Goal: Check status: Check status

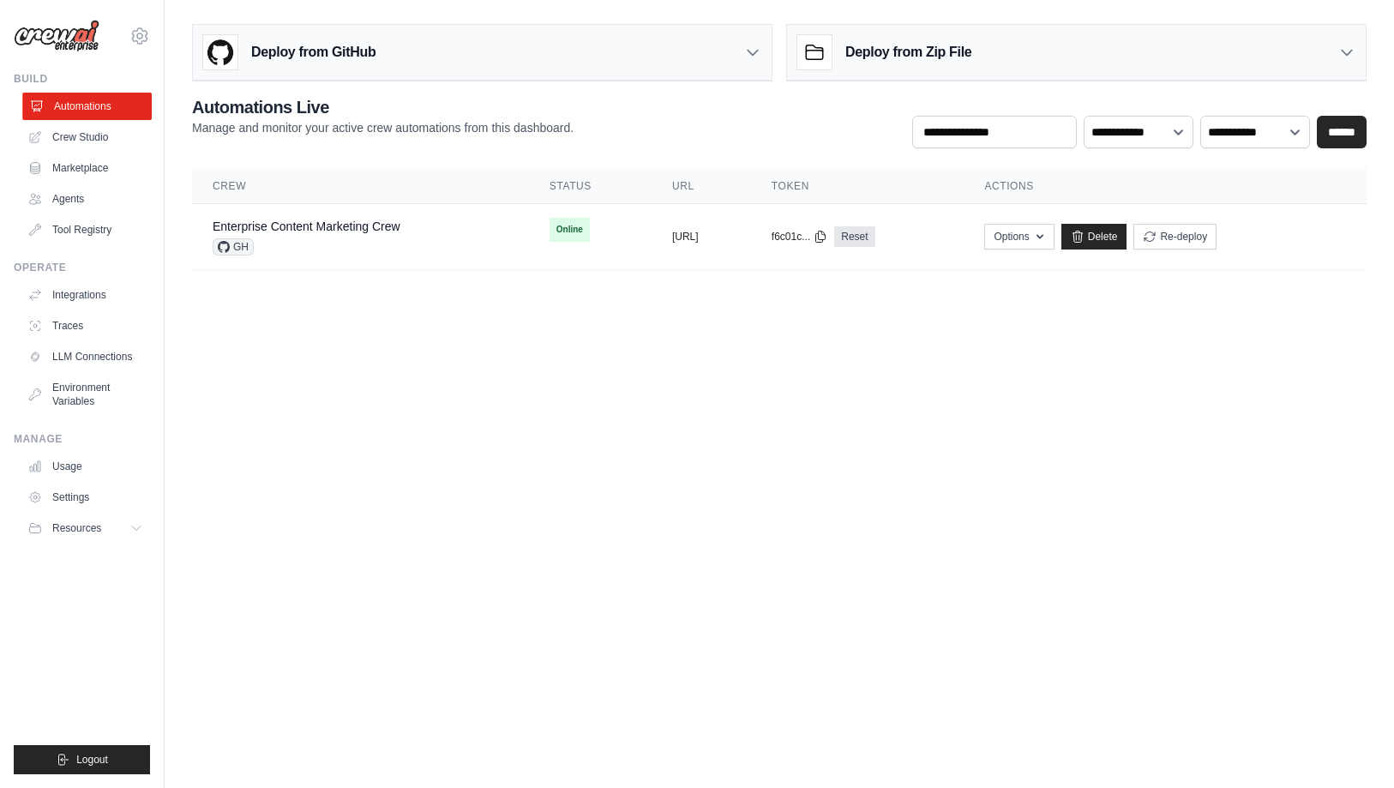
click at [88, 104] on link "Automations" at bounding box center [86, 106] width 129 height 27
click at [355, 370] on body "[EMAIL_ADDRESS][DOMAIN_NAME] Settings Build Automations Crew Studio" at bounding box center [697, 394] width 1394 height 788
click at [720, 347] on body "upendra.sharma@gmail.com Settings Build Automations Crew Studio" at bounding box center [697, 394] width 1394 height 788
click at [87, 170] on link "Marketplace" at bounding box center [86, 167] width 129 height 27
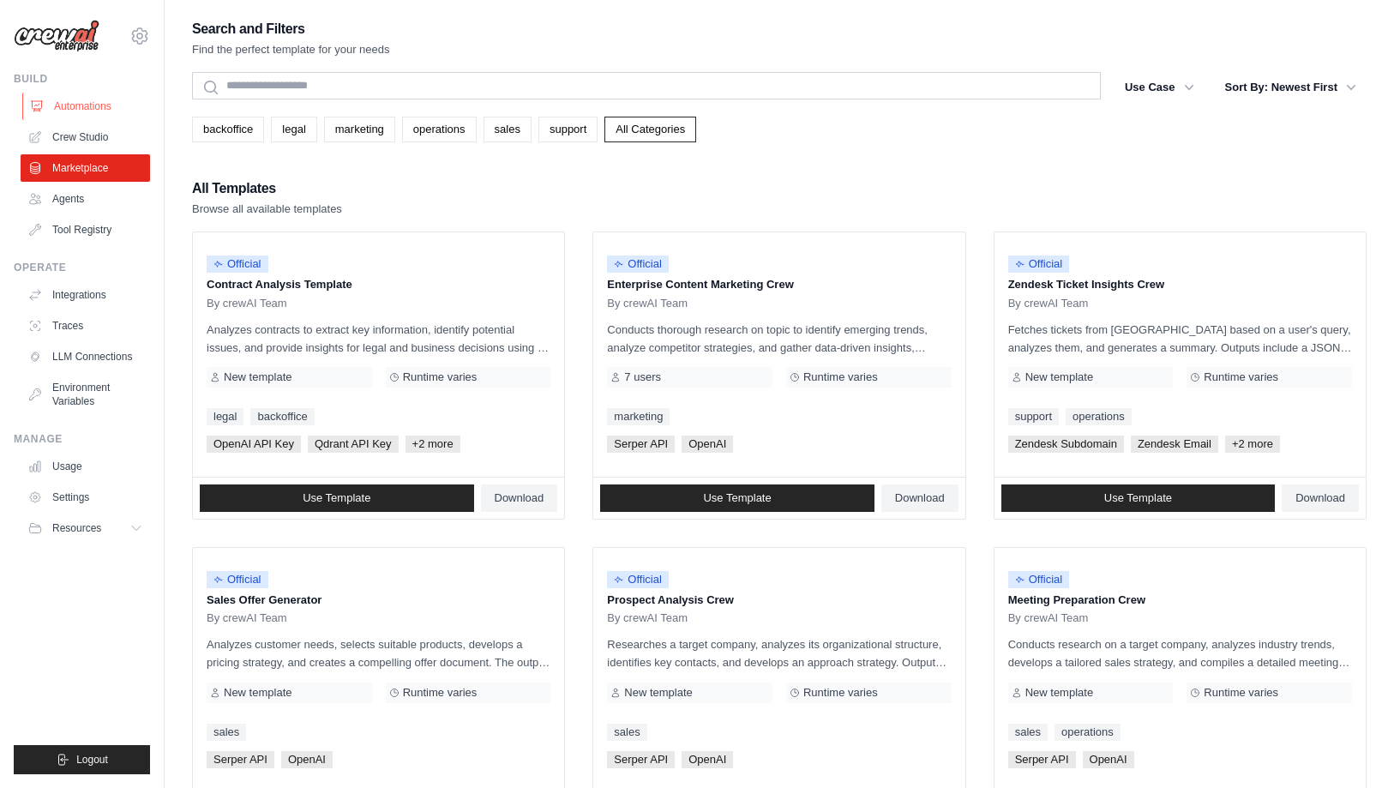
click at [78, 105] on link "Automations" at bounding box center [86, 106] width 129 height 27
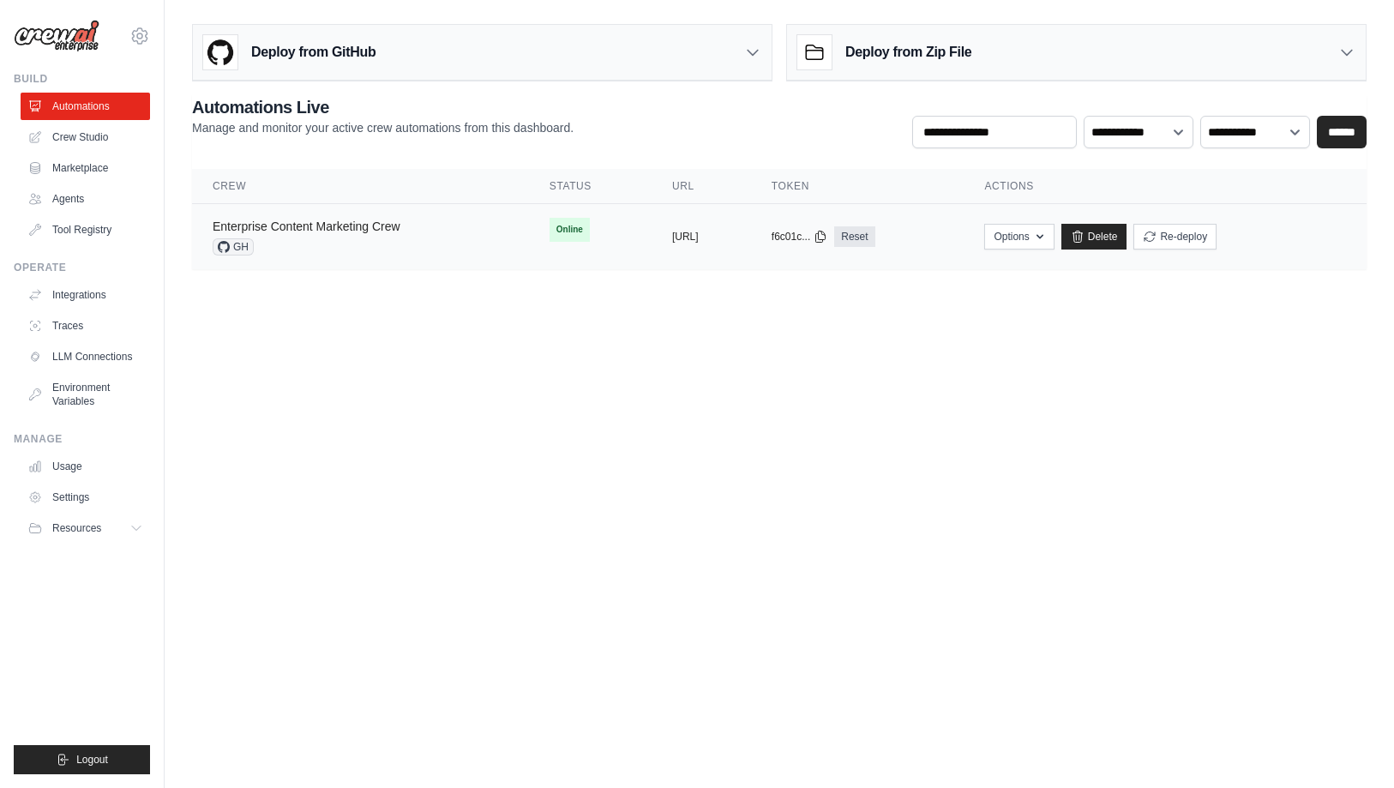
click at [320, 225] on link "Enterprise Content Marketing Crew" at bounding box center [307, 226] width 188 height 14
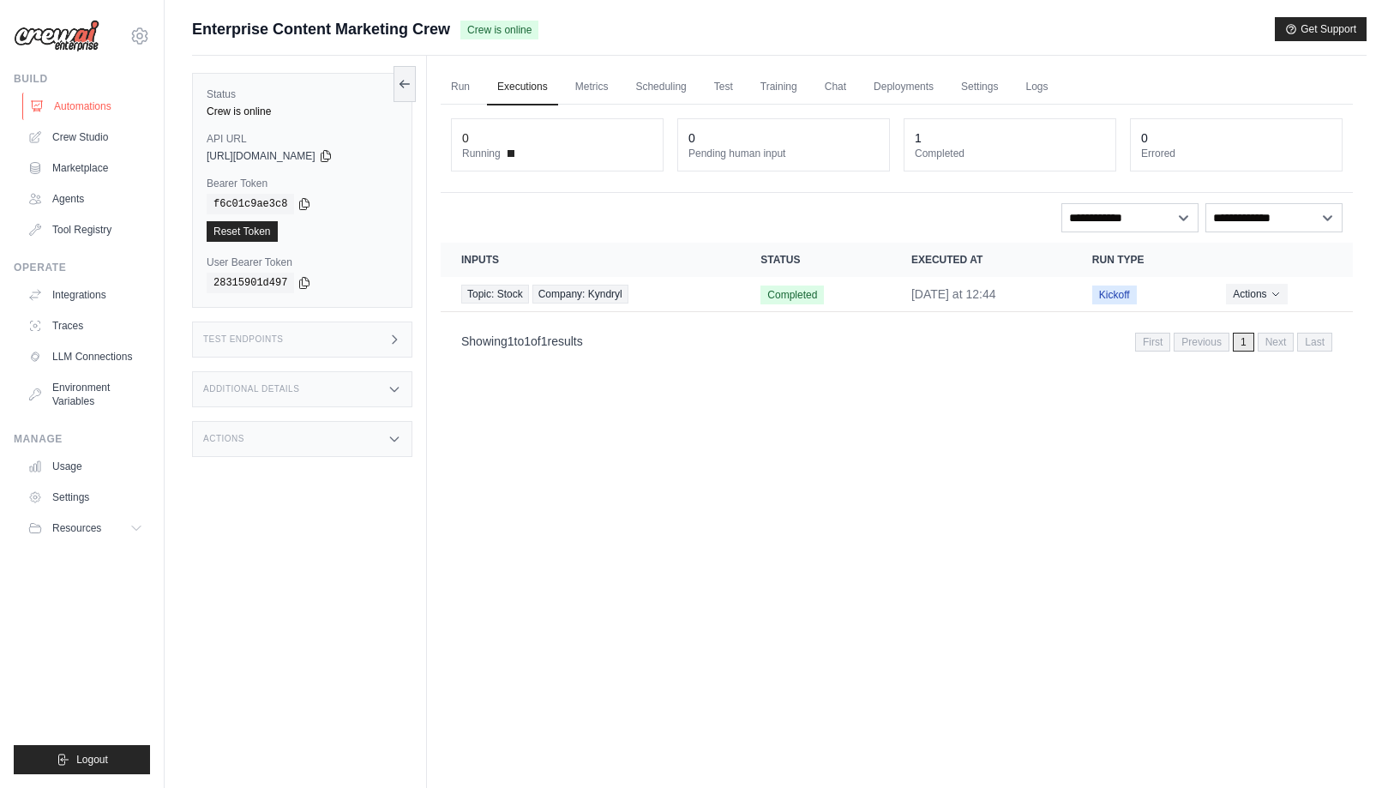
click at [87, 104] on link "Automations" at bounding box center [86, 106] width 129 height 27
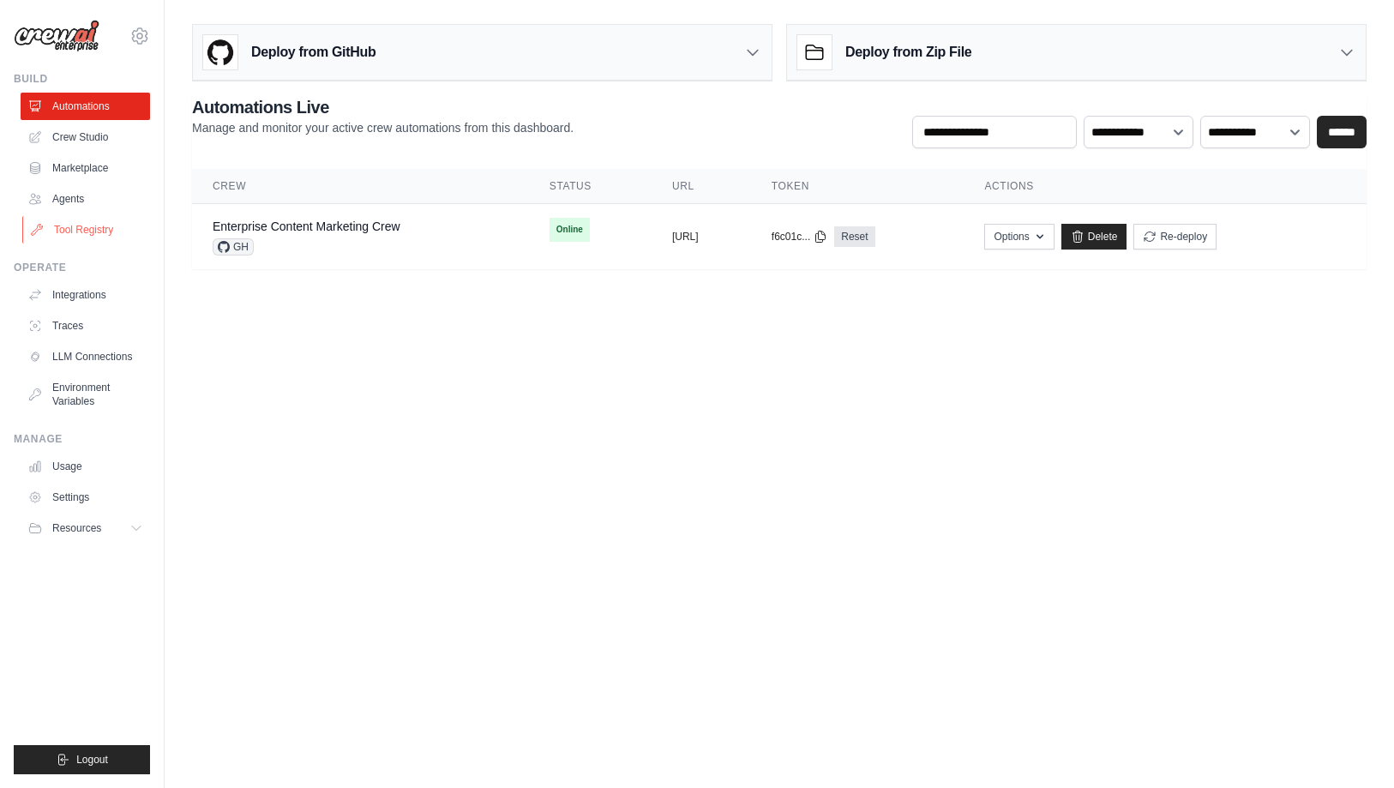
click at [84, 233] on link "Tool Registry" at bounding box center [86, 229] width 129 height 27
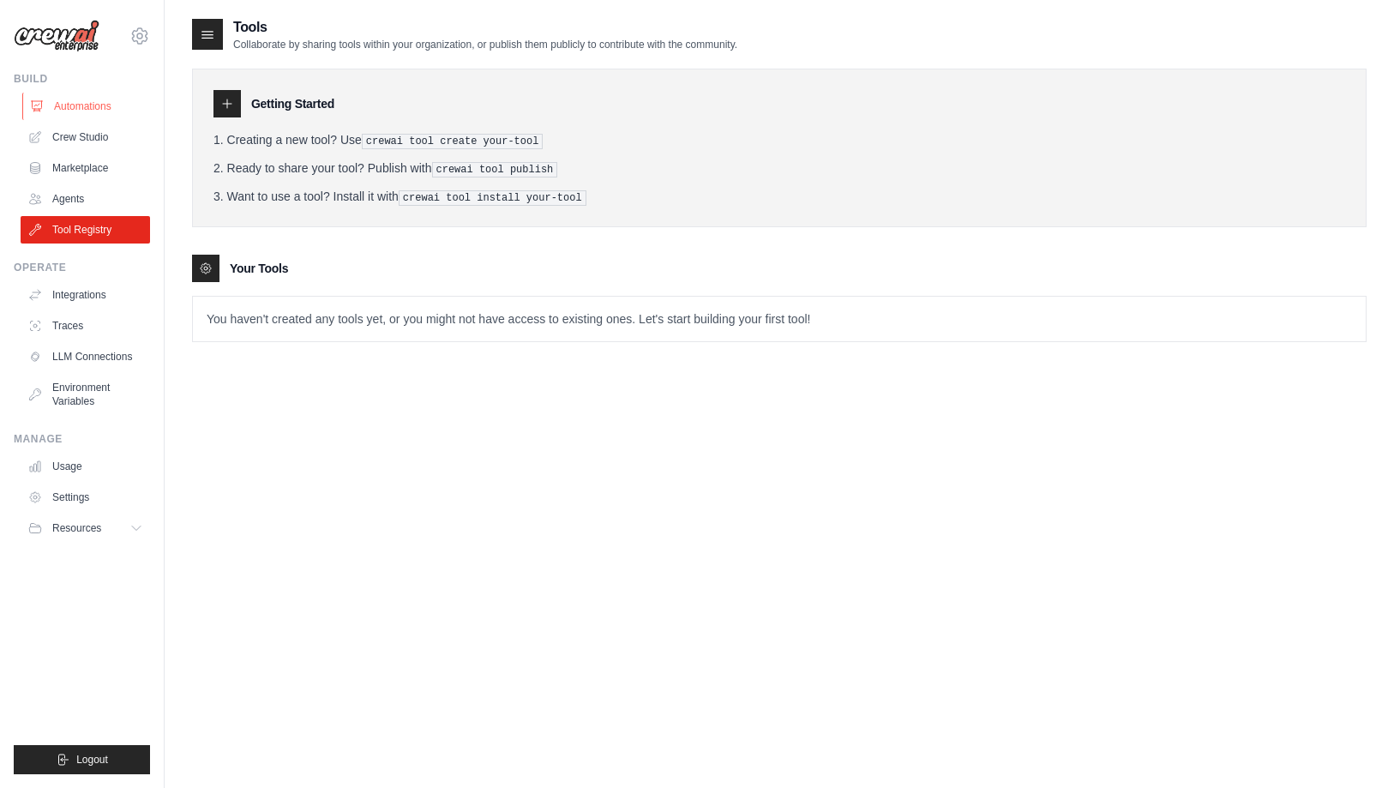
click at [69, 110] on link "Automations" at bounding box center [86, 106] width 129 height 27
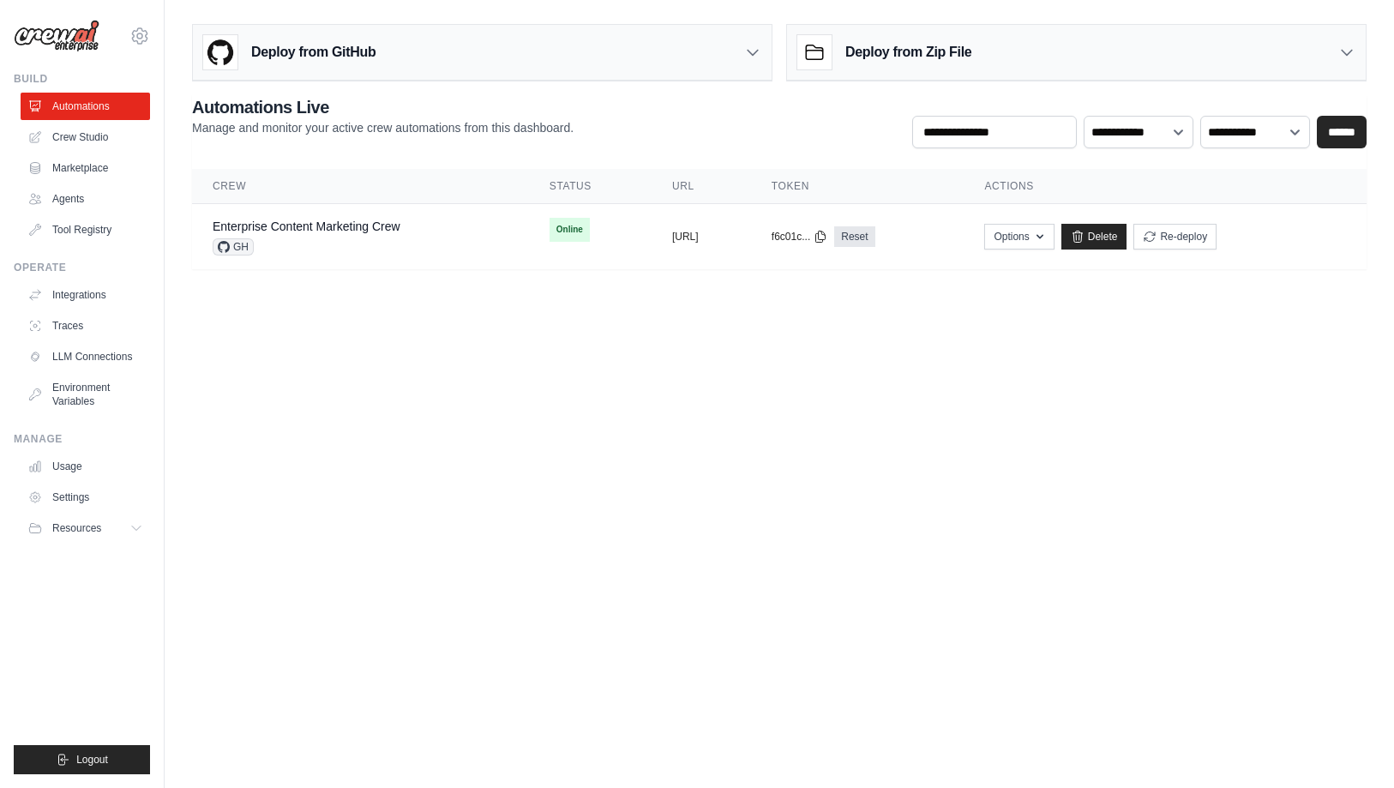
click at [755, 50] on icon at bounding box center [752, 52] width 17 height 17
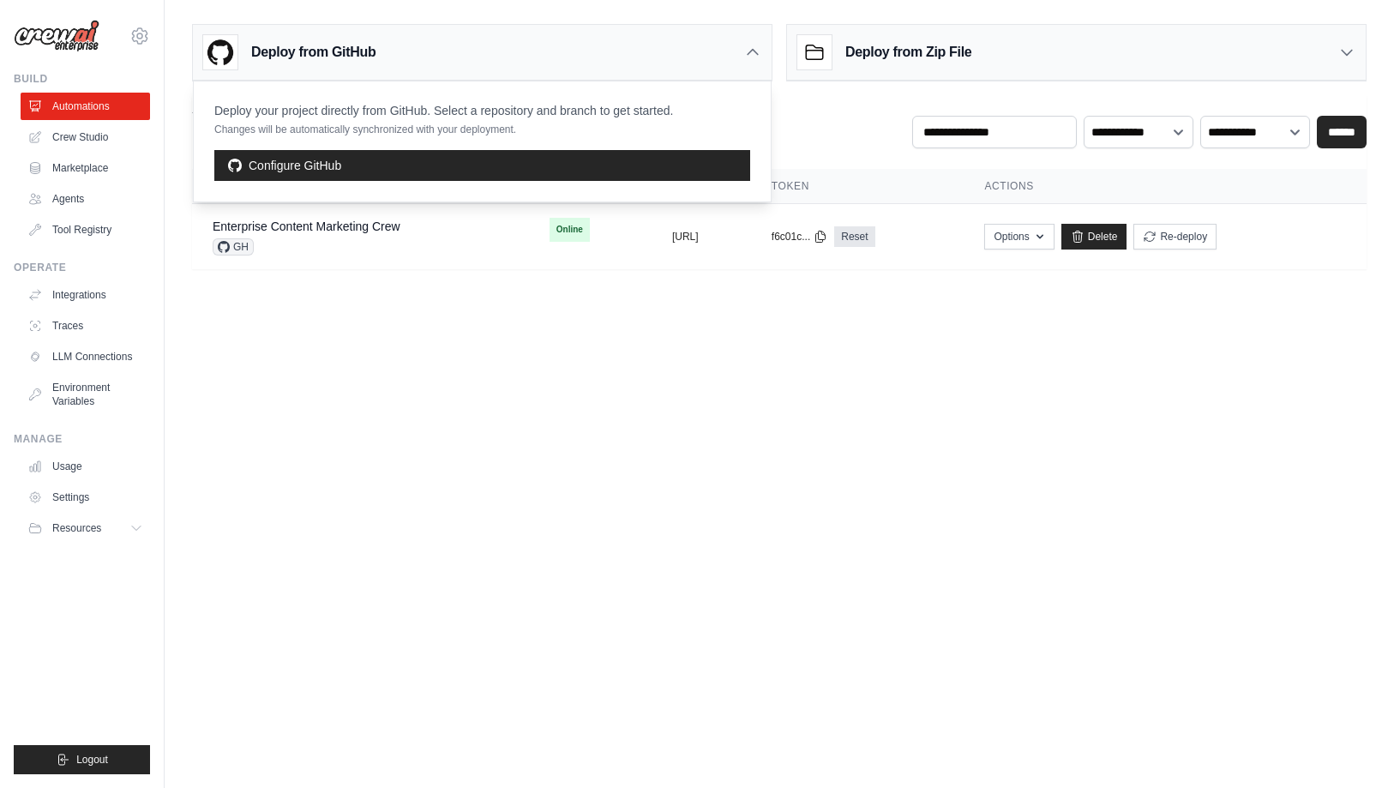
click at [829, 123] on div "**********" at bounding box center [779, 121] width 1175 height 53
click at [749, 57] on icon at bounding box center [752, 52] width 17 height 17
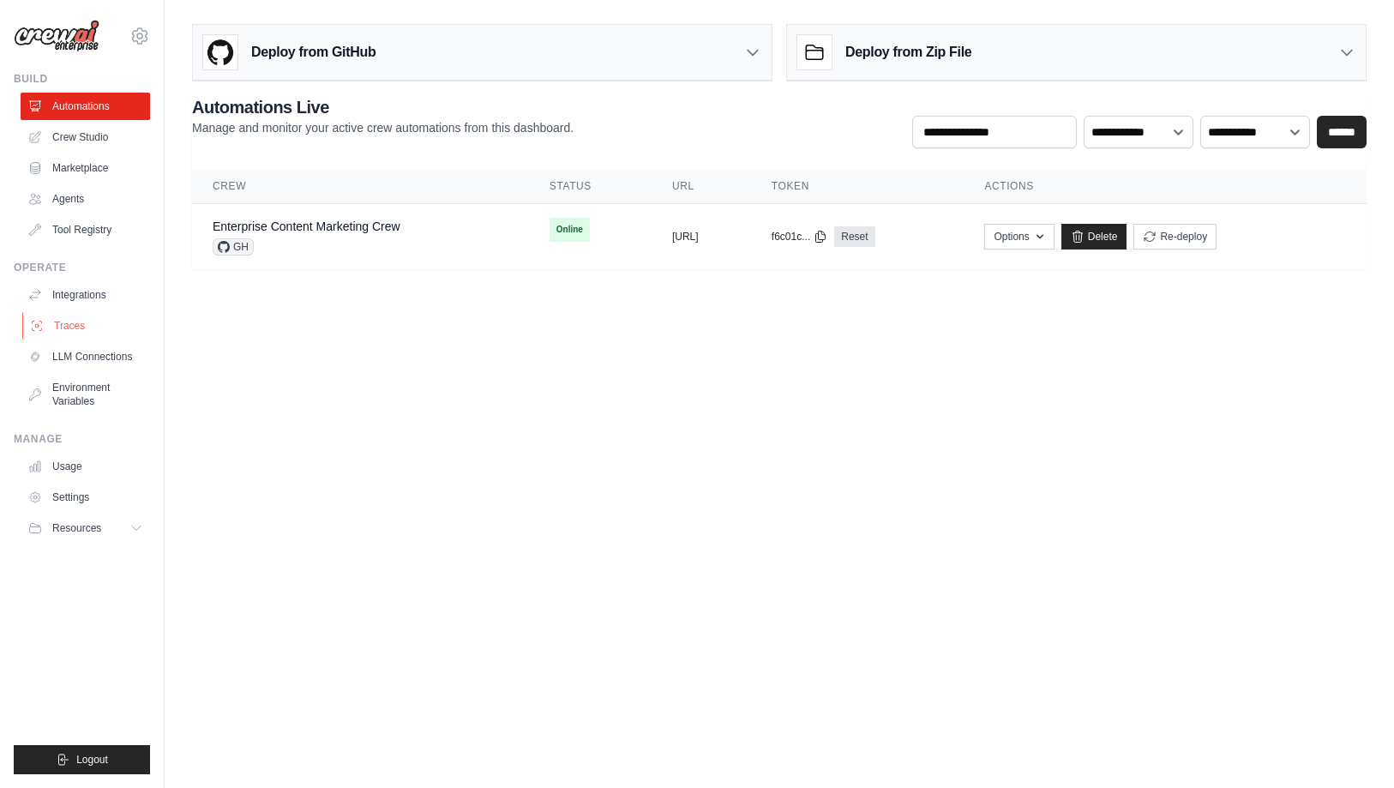
click at [76, 322] on link "Traces" at bounding box center [86, 325] width 129 height 27
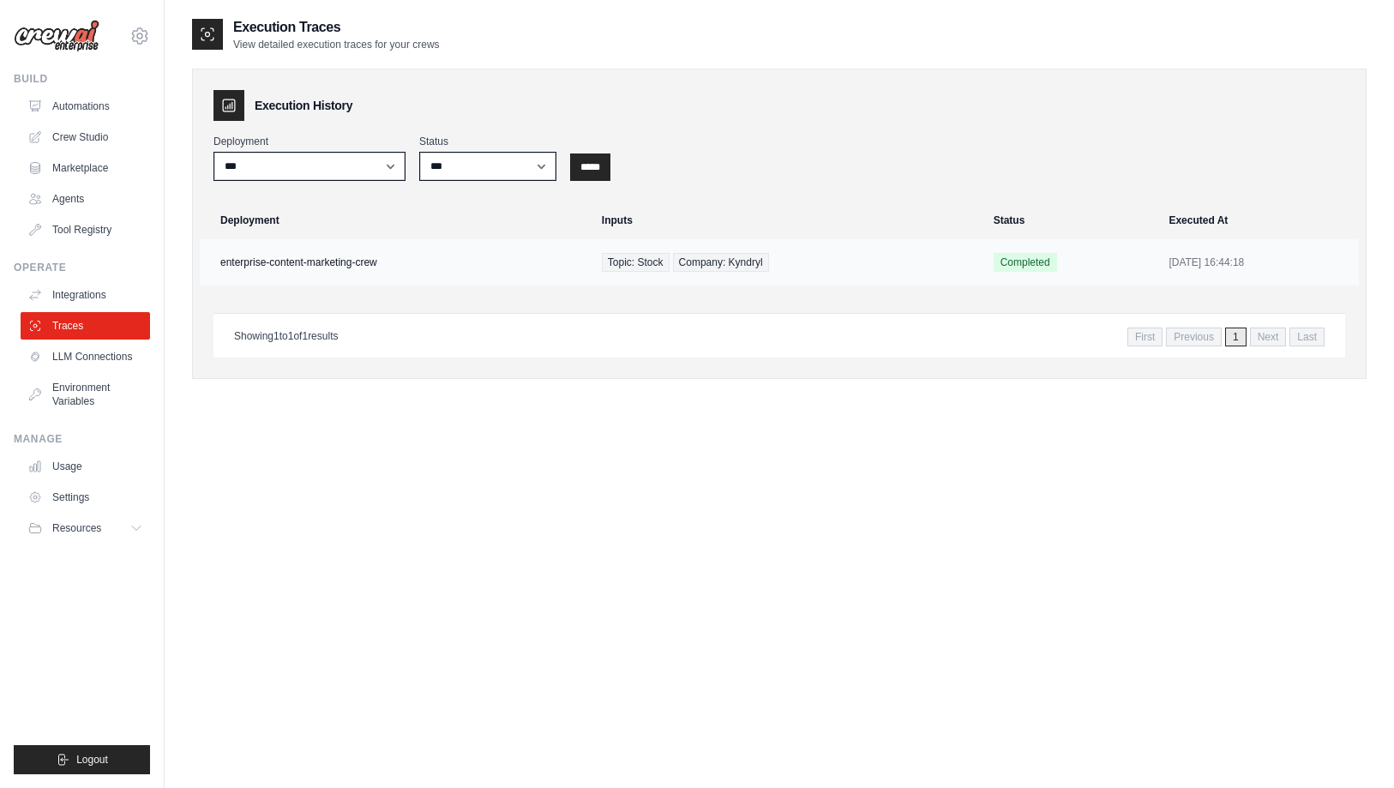
click at [340, 264] on td "enterprise-content-marketing-crew" at bounding box center [396, 262] width 392 height 46
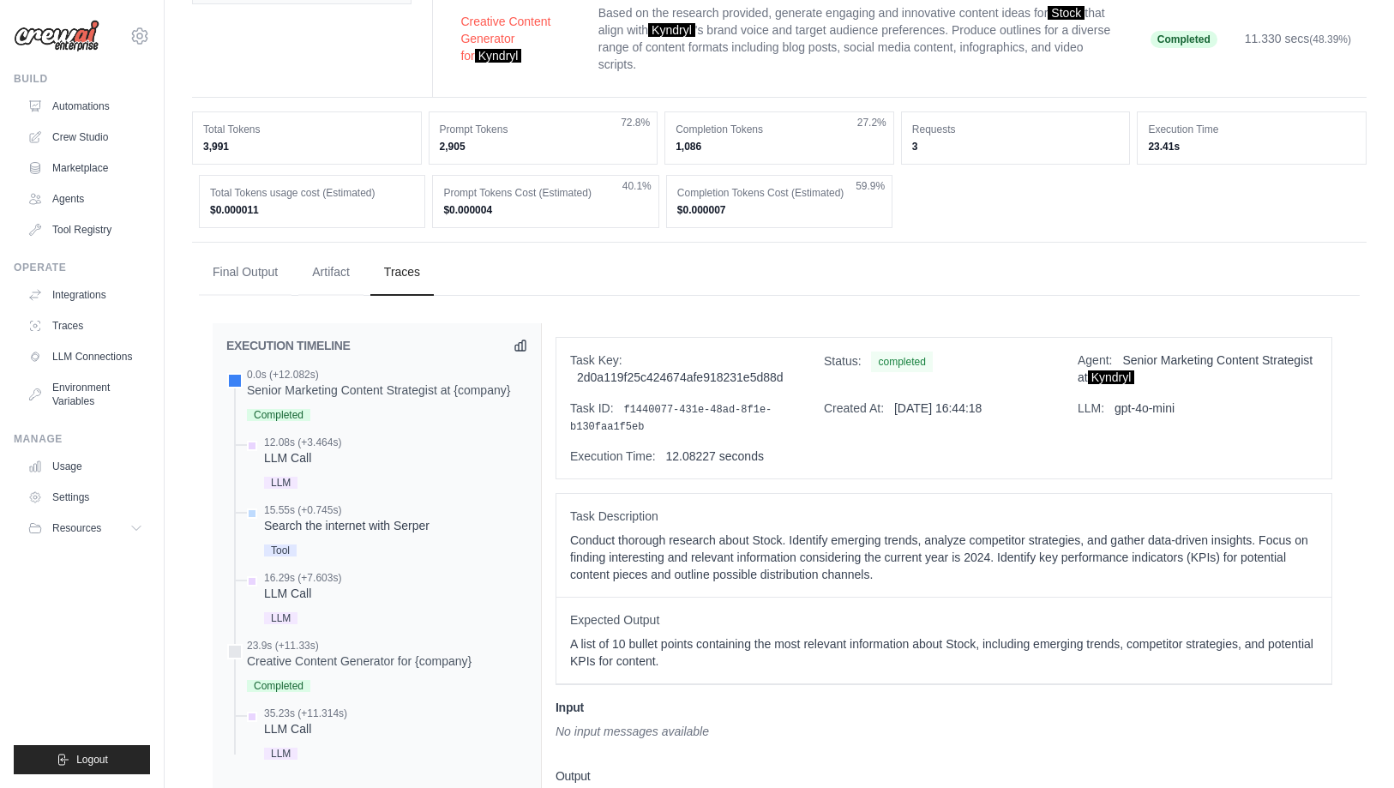
scroll to position [256, 0]
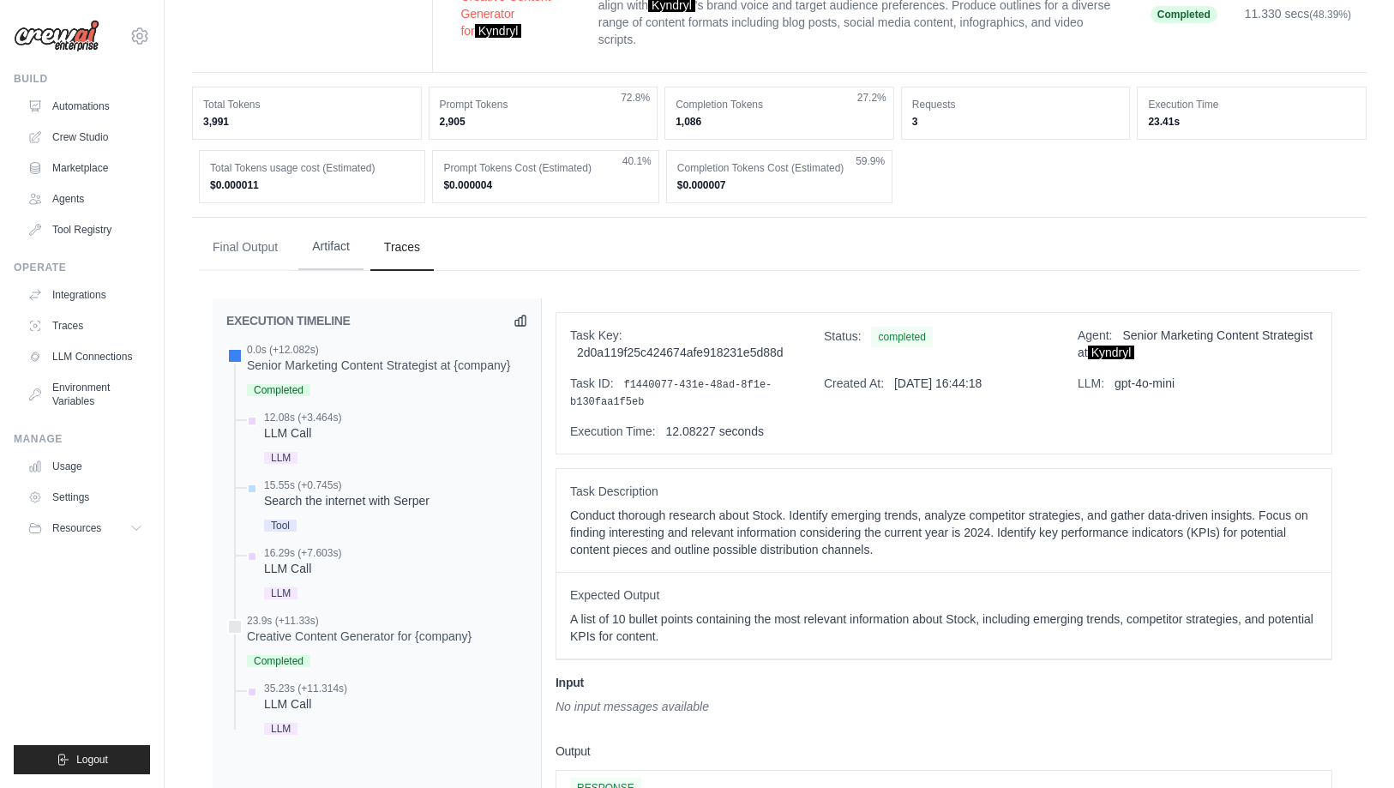
click at [320, 228] on button "Artifact" at bounding box center [330, 247] width 65 height 46
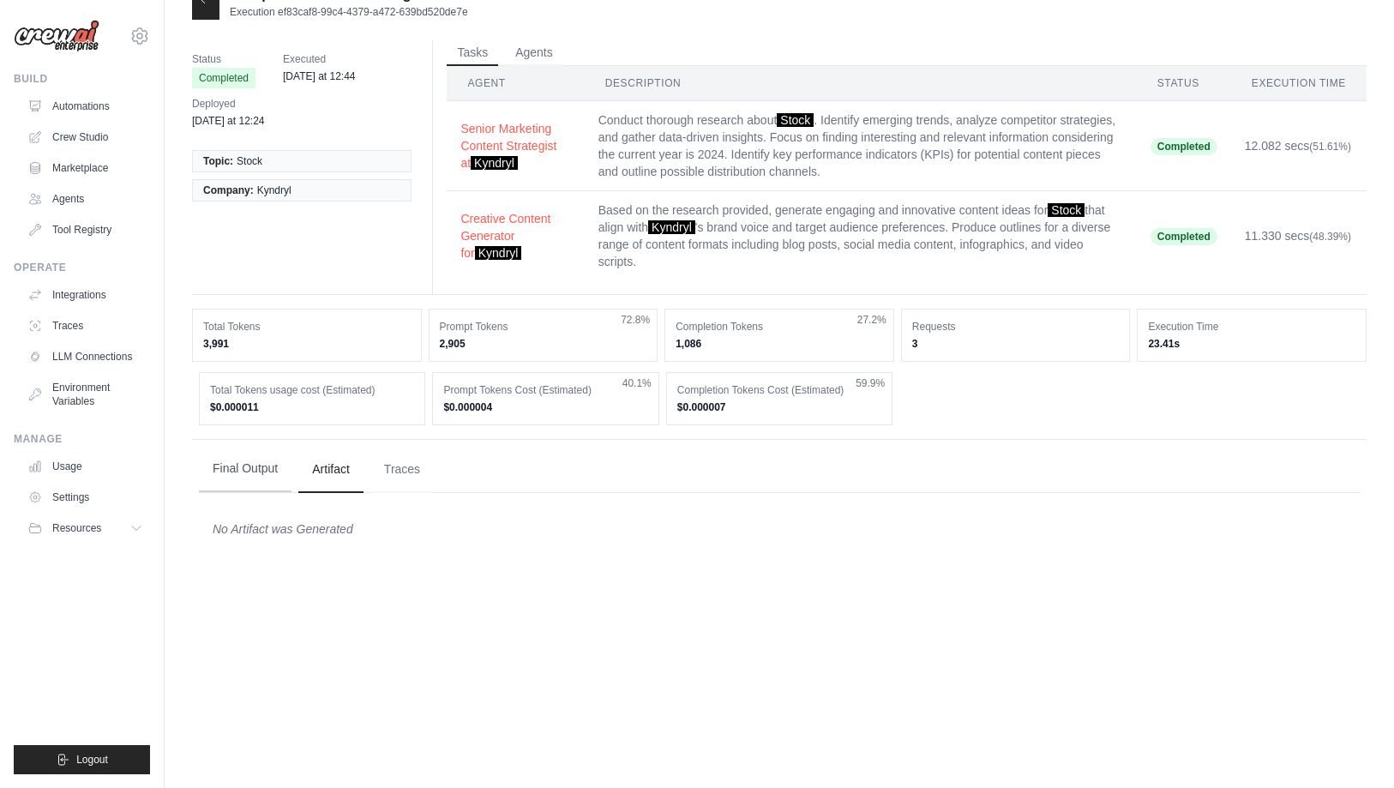
click at [250, 450] on button "Final Output" at bounding box center [245, 469] width 93 height 46
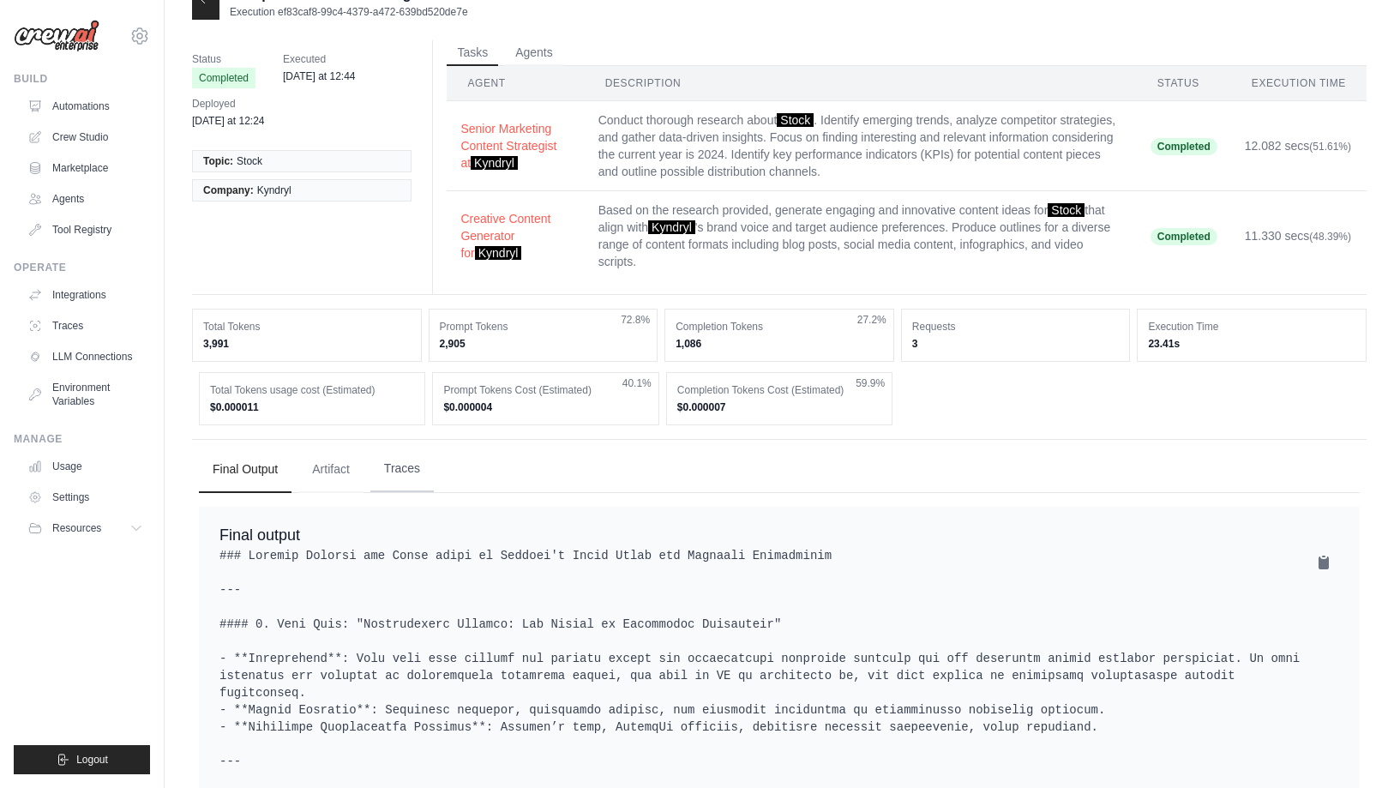
click at [409, 452] on button "Traces" at bounding box center [401, 469] width 63 height 46
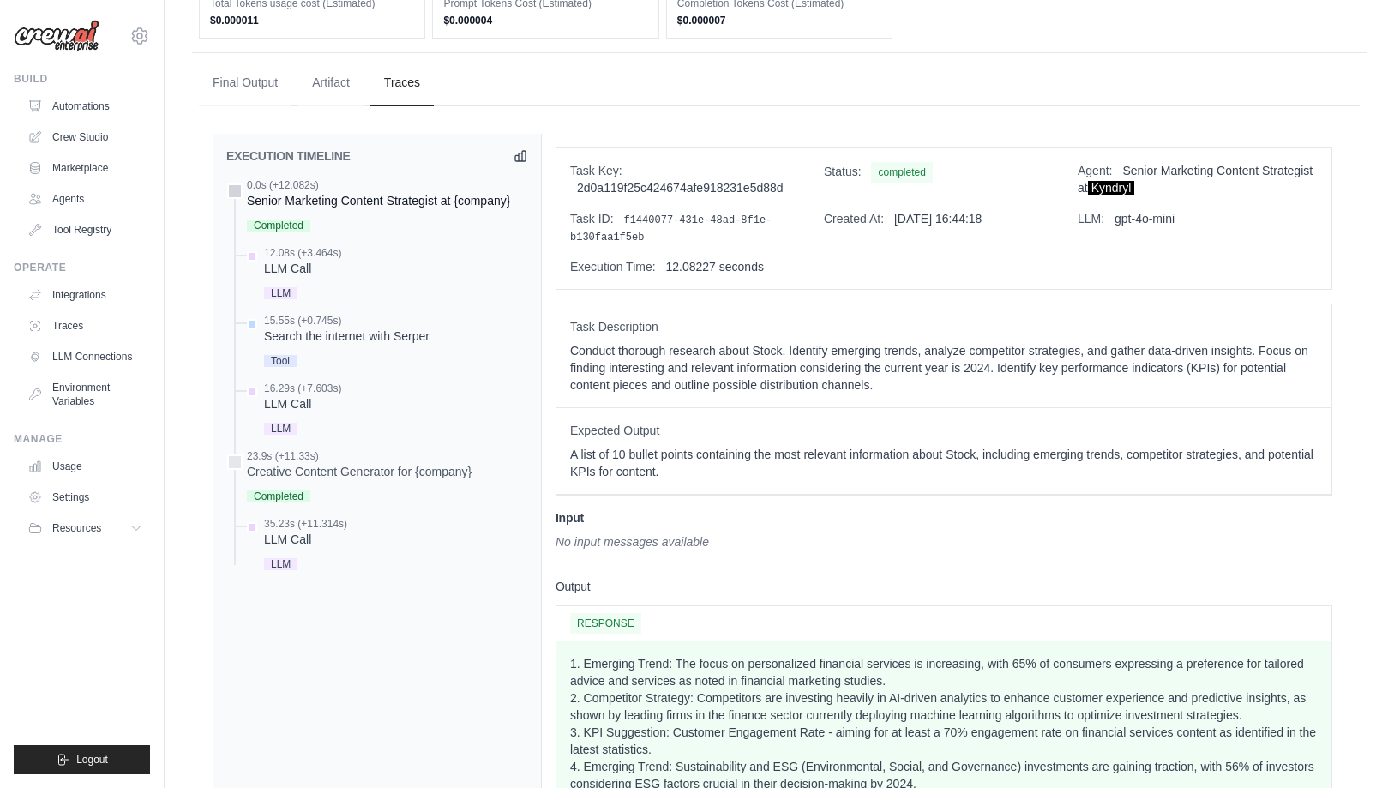
scroll to position [420, 0]
click at [77, 464] on link "Usage" at bounding box center [86, 466] width 129 height 27
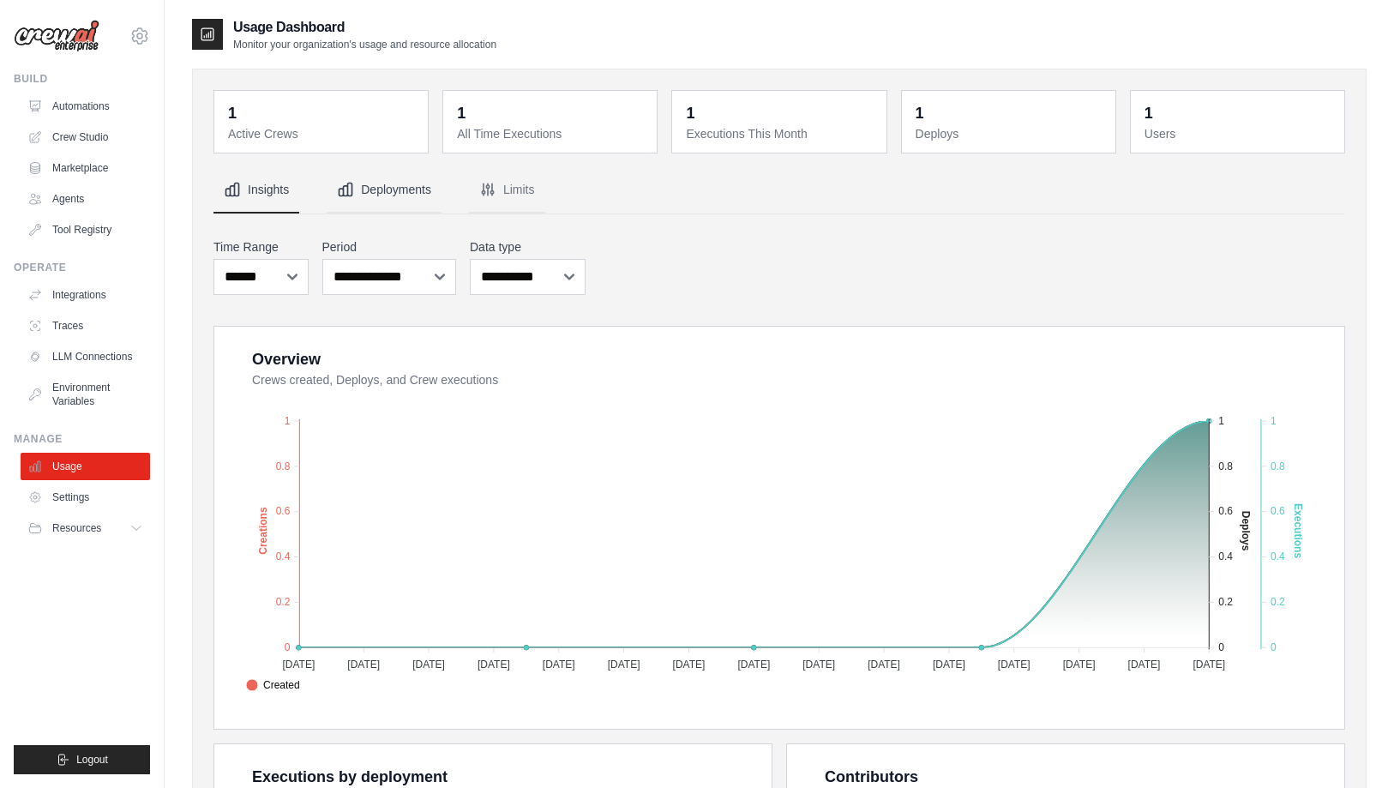
click at [380, 194] on button "Deployments" at bounding box center [384, 190] width 115 height 46
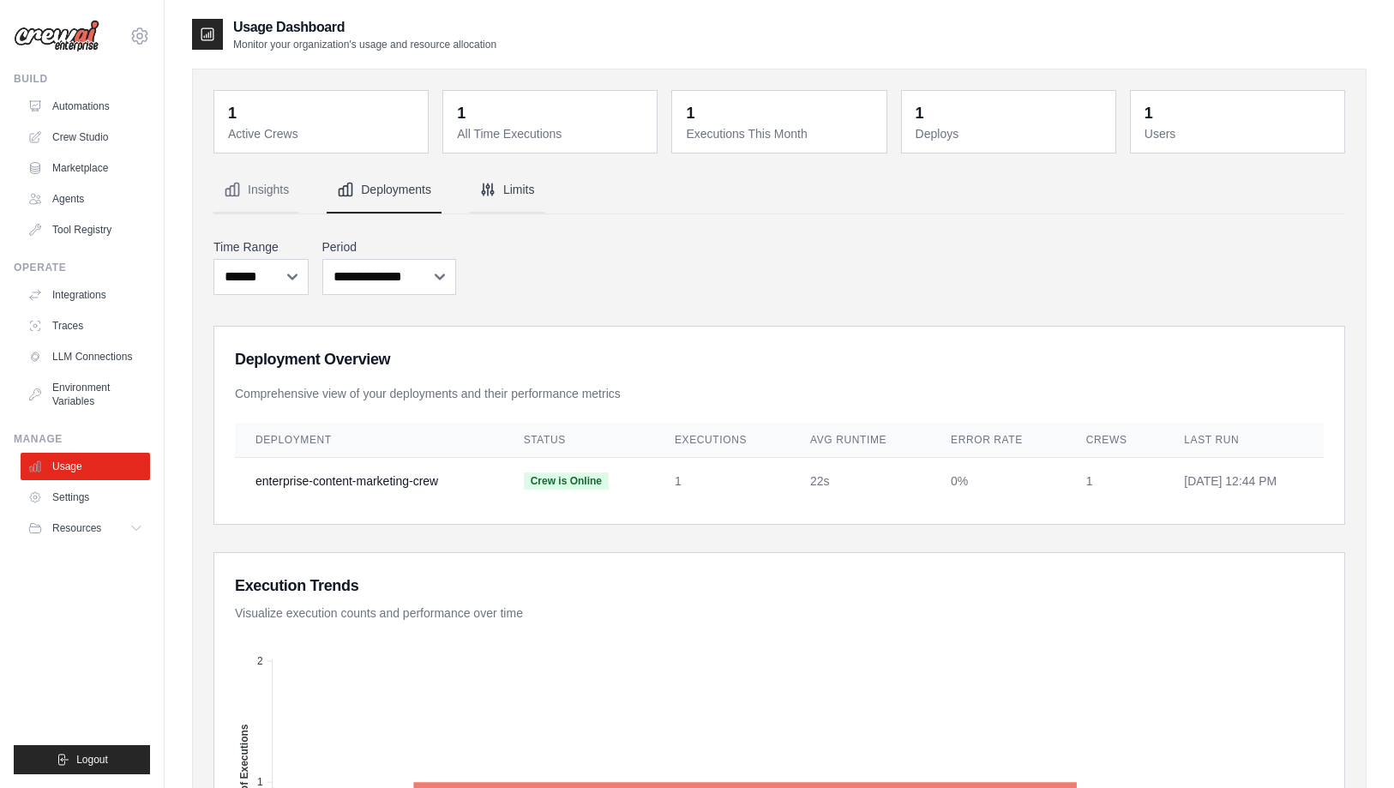
click at [497, 194] on button "Limits" at bounding box center [507, 190] width 76 height 46
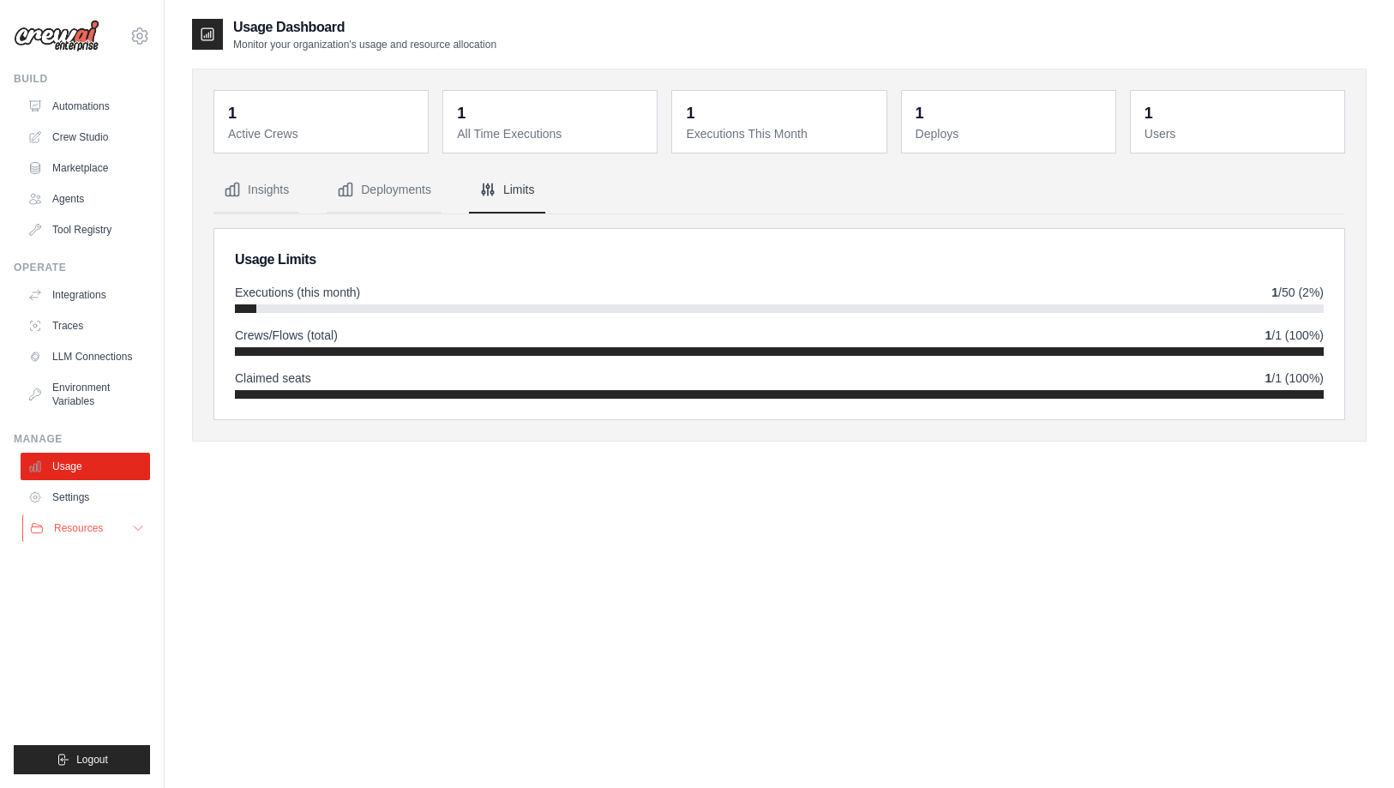
click at [78, 520] on button "Resources" at bounding box center [86, 527] width 129 height 27
click at [259, 532] on div "Usage Dashboard Monitor your organization's usage and resource allocation 1 Act…" at bounding box center [779, 411] width 1175 height 788
click at [70, 358] on link "LLM Connections" at bounding box center [86, 356] width 129 height 27
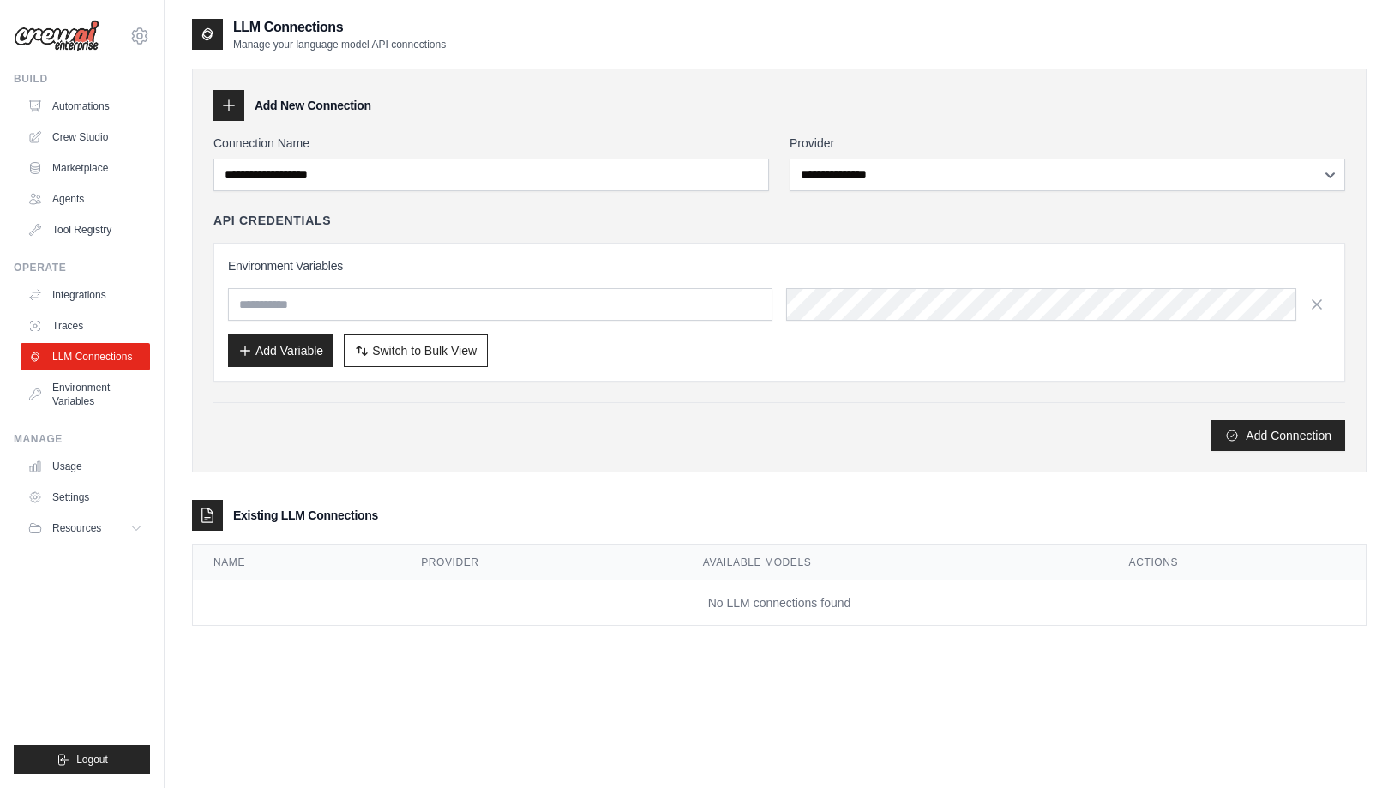
click at [245, 428] on div "Add Connection" at bounding box center [779, 435] width 1132 height 31
click at [78, 293] on link "Integrations" at bounding box center [86, 294] width 129 height 27
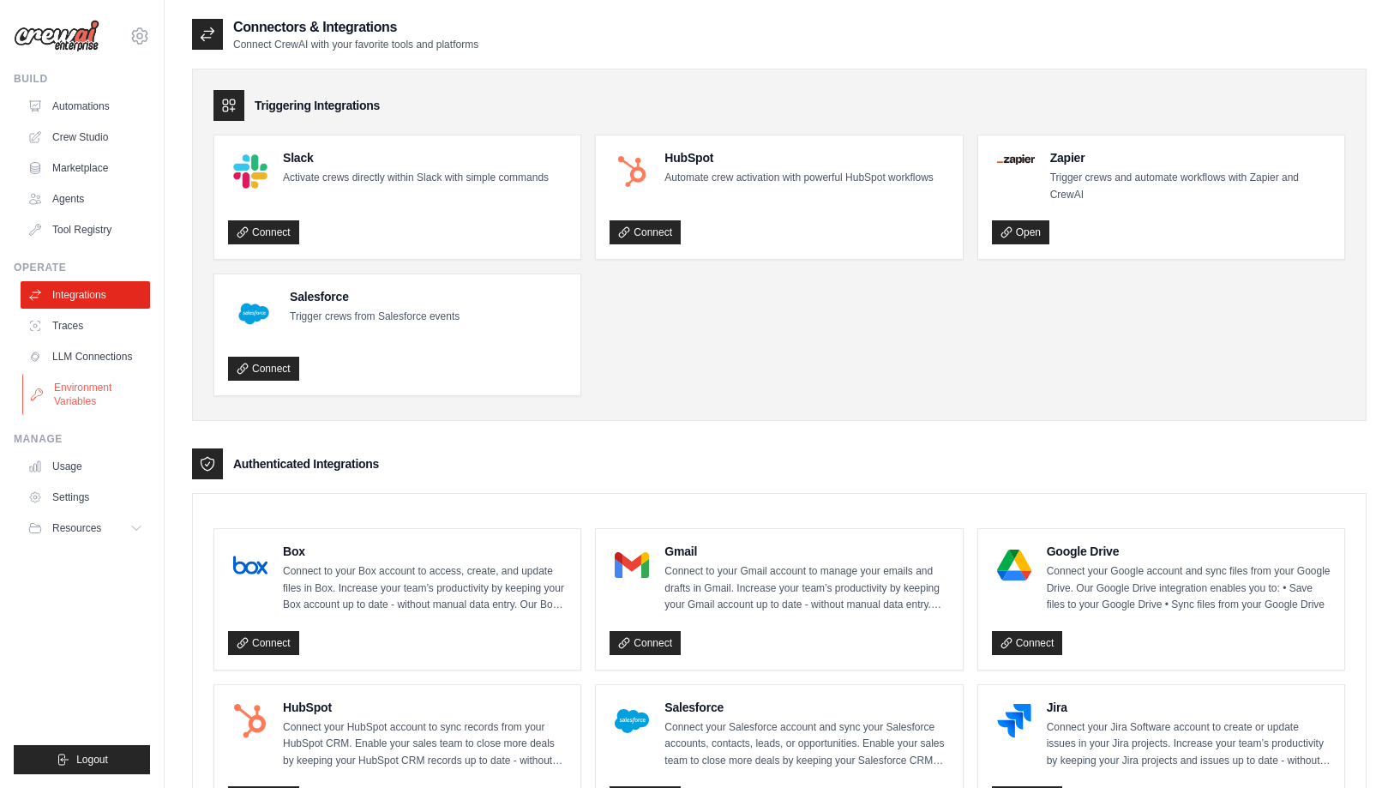
click at [75, 388] on link "Environment Variables" at bounding box center [86, 394] width 129 height 41
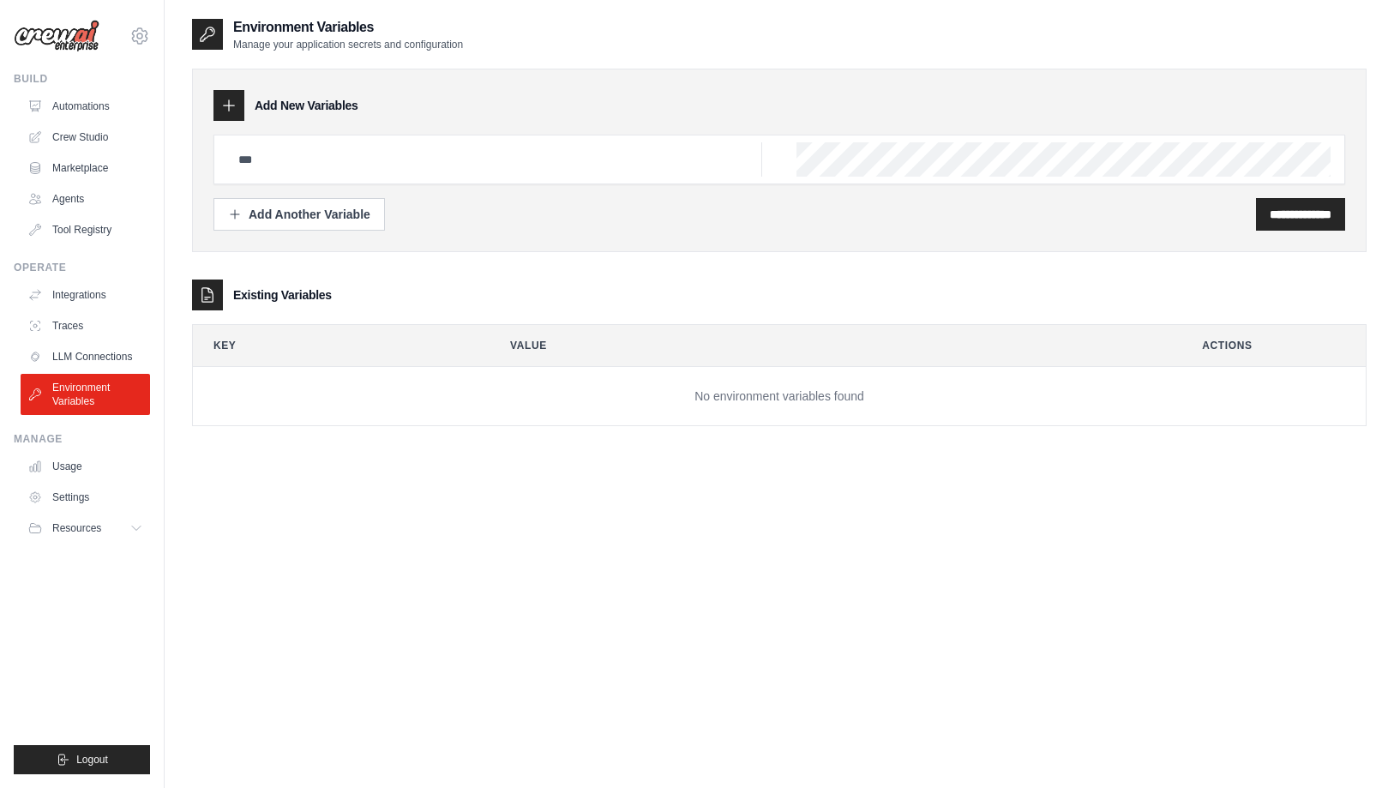
click at [292, 492] on div "**********" at bounding box center [779, 411] width 1175 height 788
click at [328, 575] on div "**********" at bounding box center [779, 411] width 1175 height 788
click at [69, 109] on link "Automations" at bounding box center [86, 106] width 129 height 27
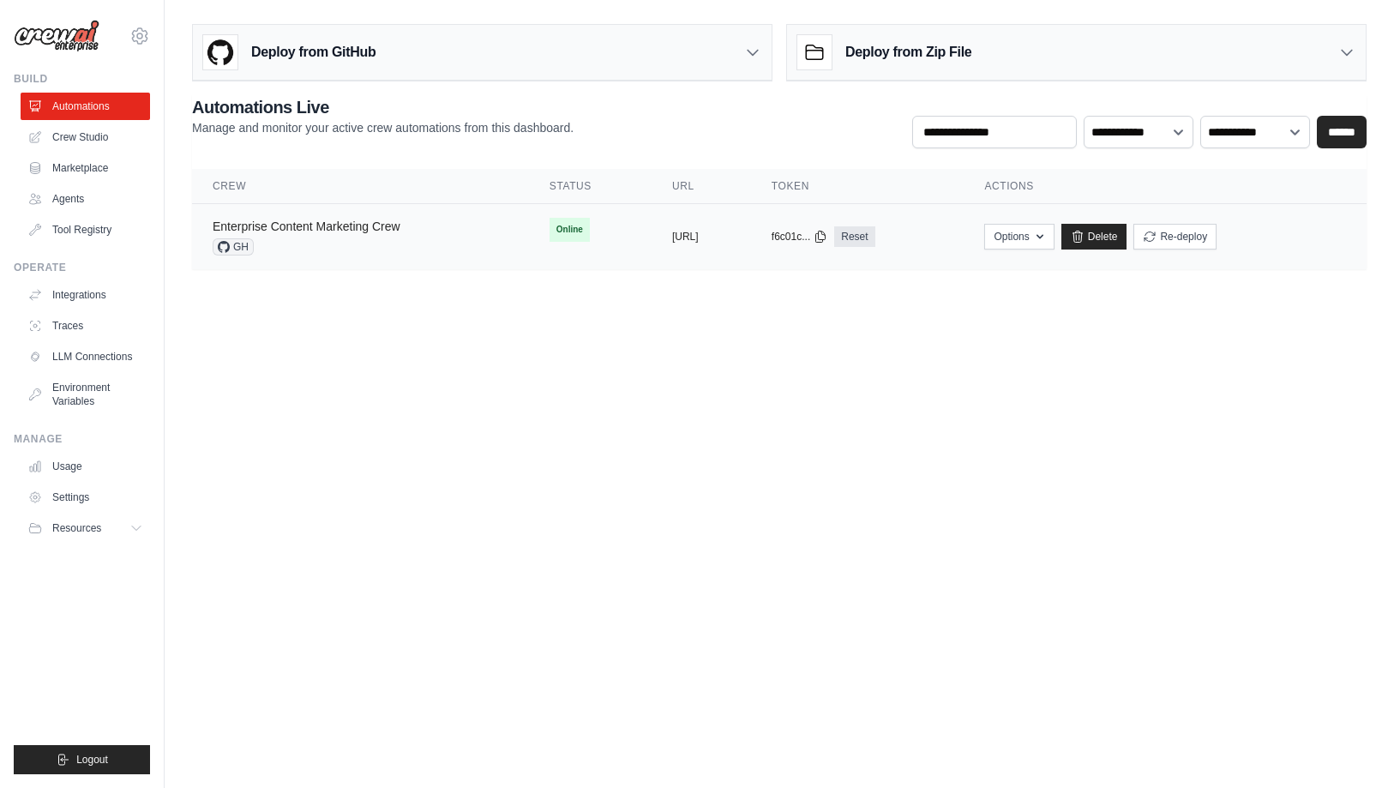
click at [337, 224] on link "Enterprise Content Marketing Crew" at bounding box center [307, 226] width 188 height 14
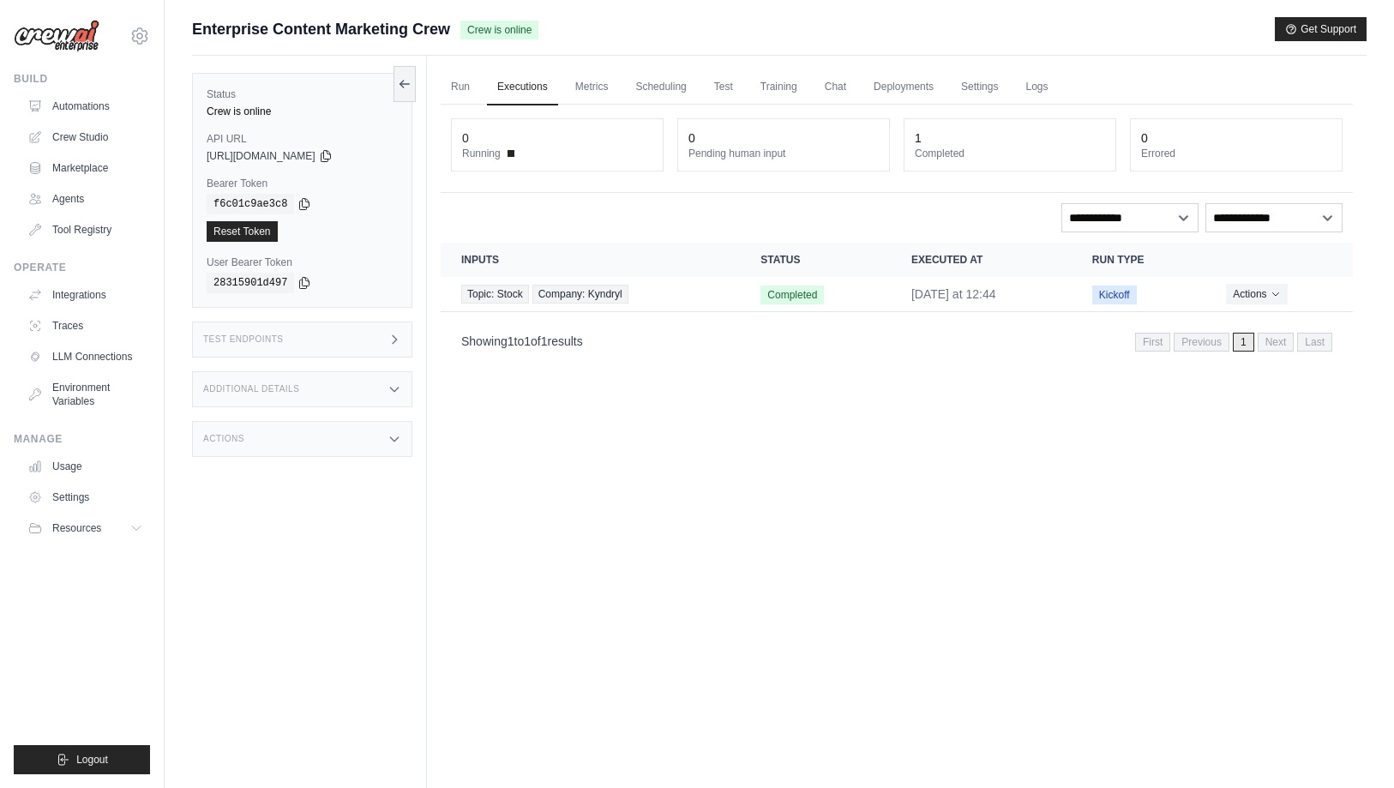
click at [636, 525] on div "Run Executions Metrics Scheduling Test Training Chat Deployments Settings Logs …" at bounding box center [897, 450] width 940 height 788
click at [598, 85] on link "Metrics" at bounding box center [592, 87] width 54 height 36
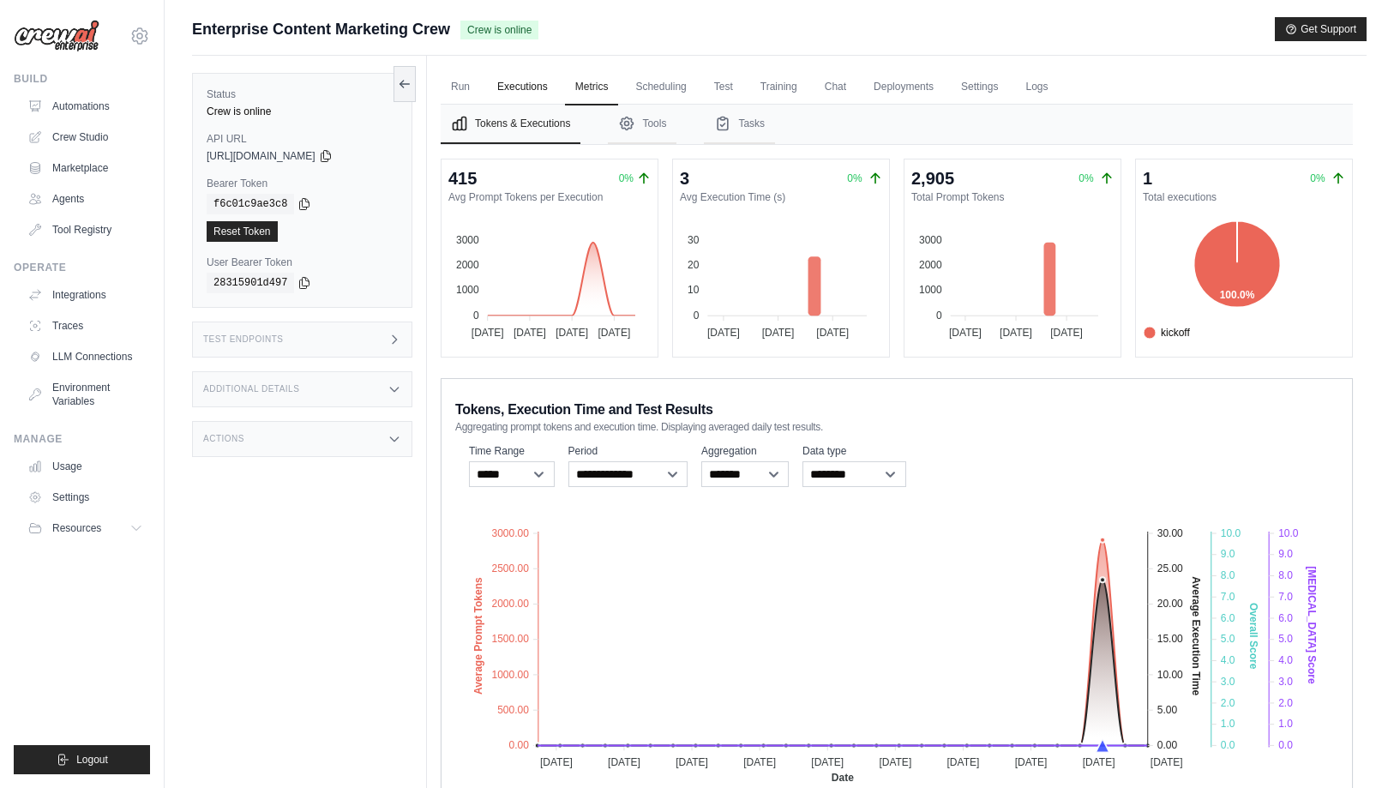
click at [515, 82] on link "Executions" at bounding box center [522, 87] width 71 height 36
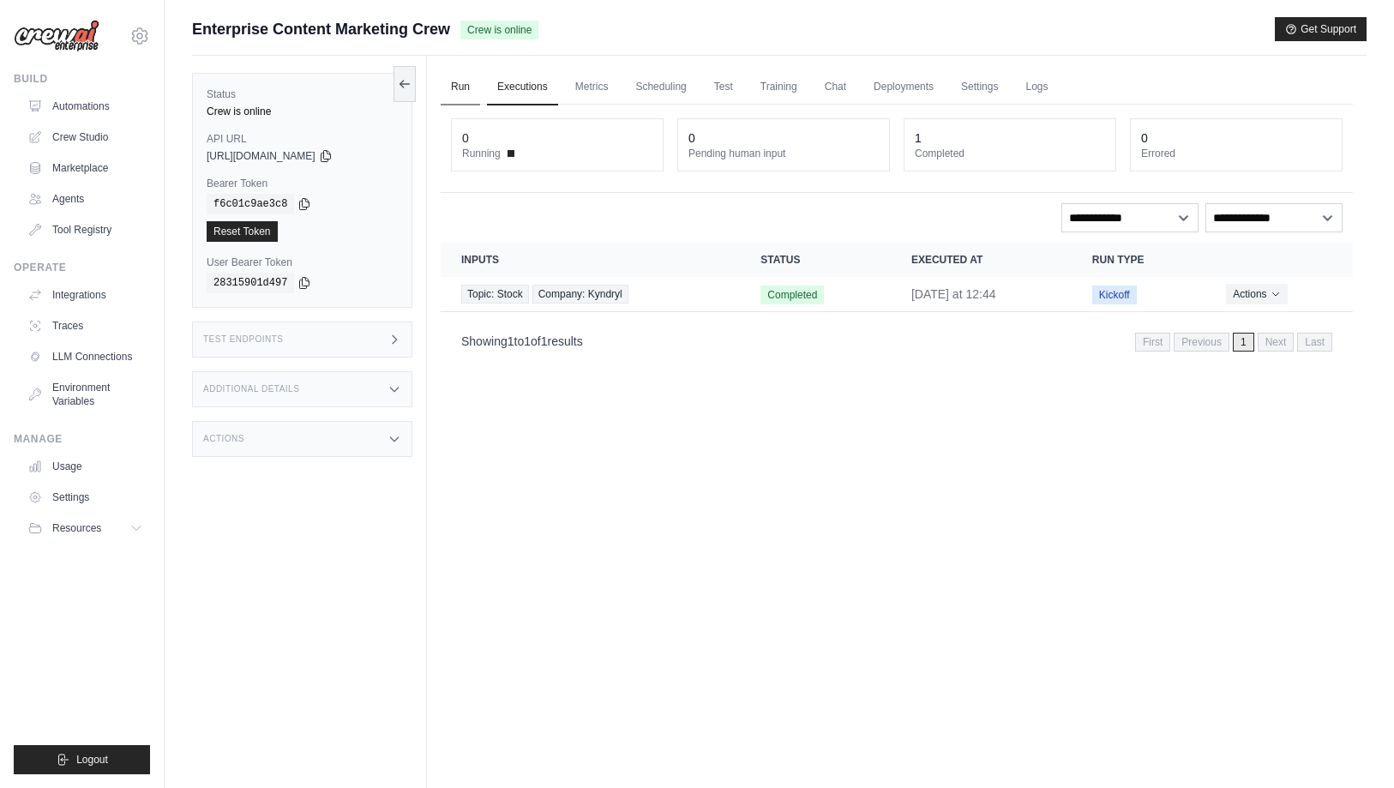
click at [460, 81] on link "Run" at bounding box center [460, 87] width 39 height 36
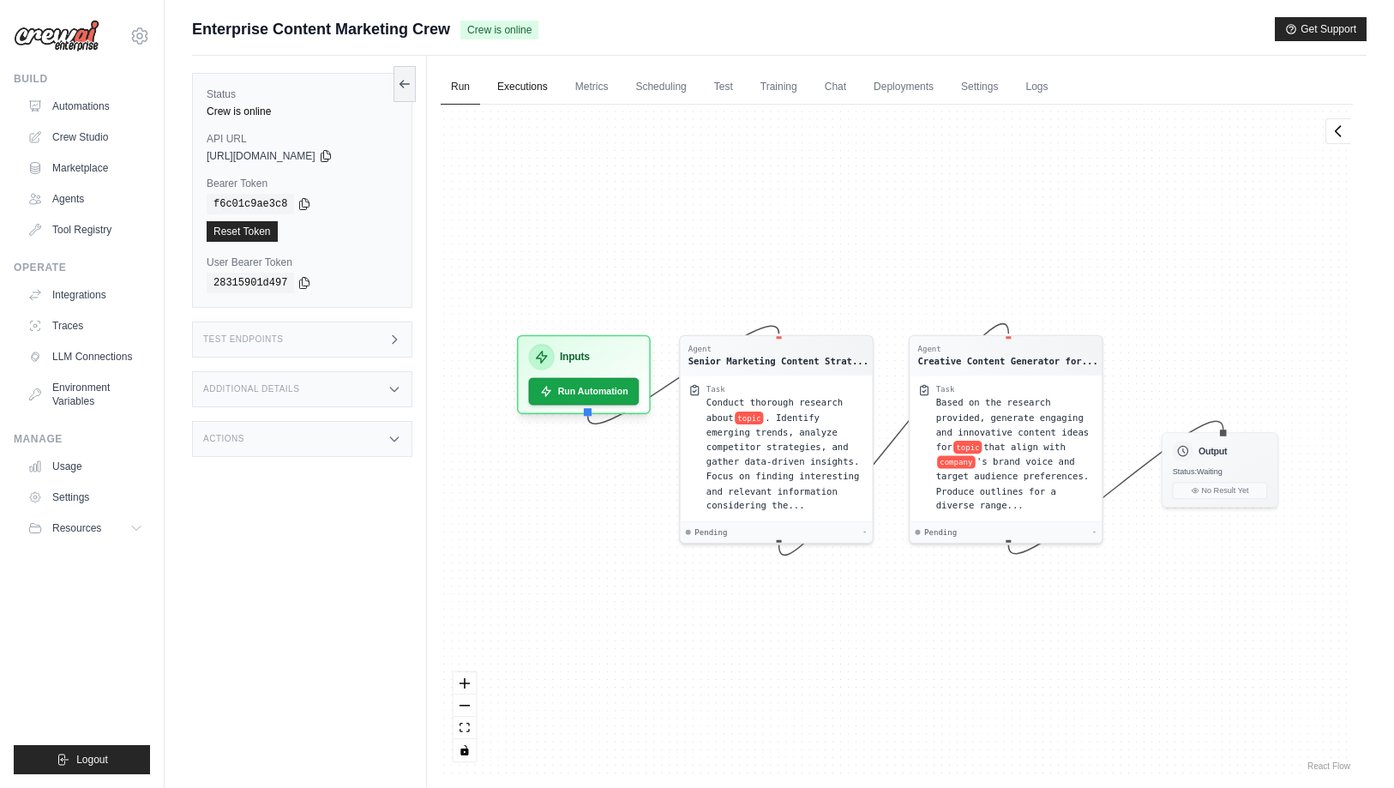
click at [520, 87] on link "Executions" at bounding box center [522, 87] width 71 height 36
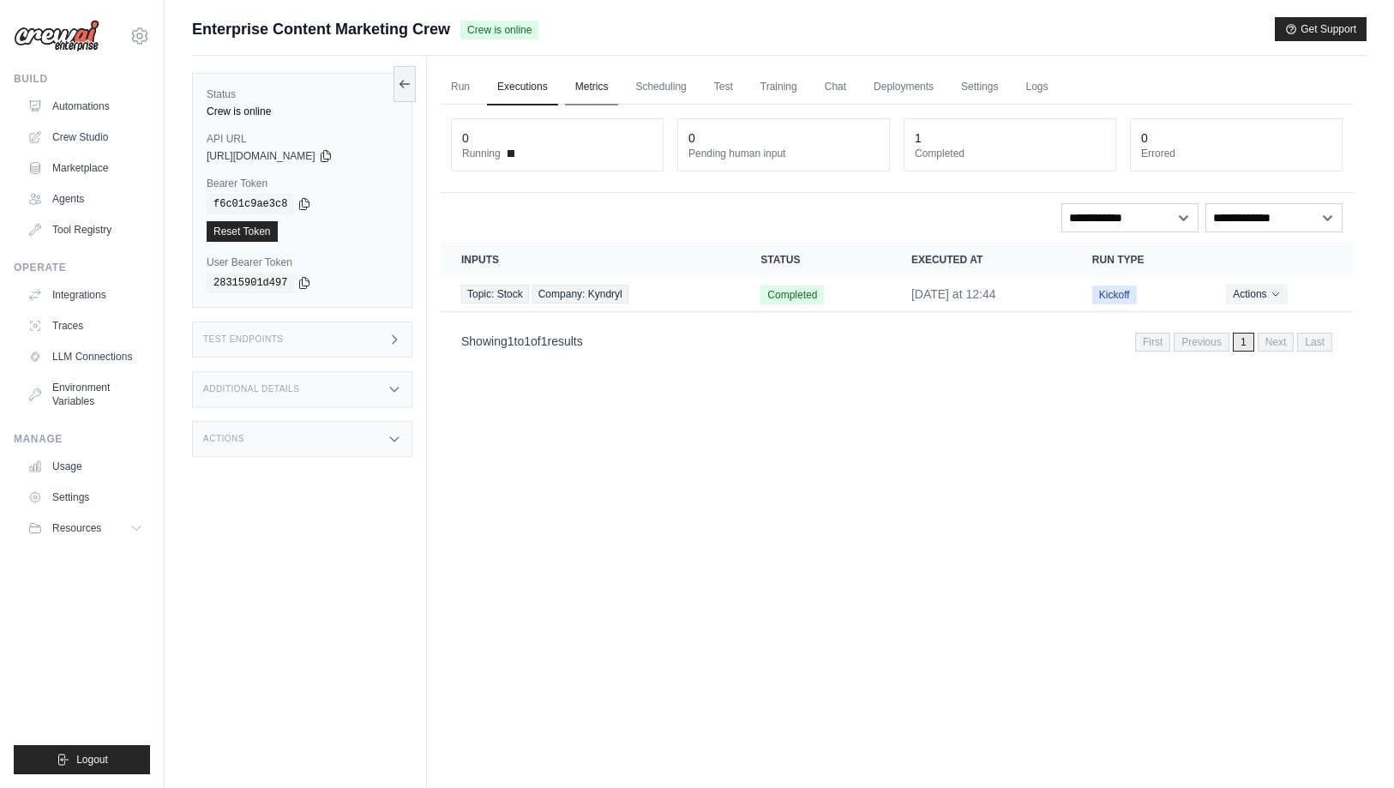
click at [606, 86] on link "Metrics" at bounding box center [592, 87] width 54 height 36
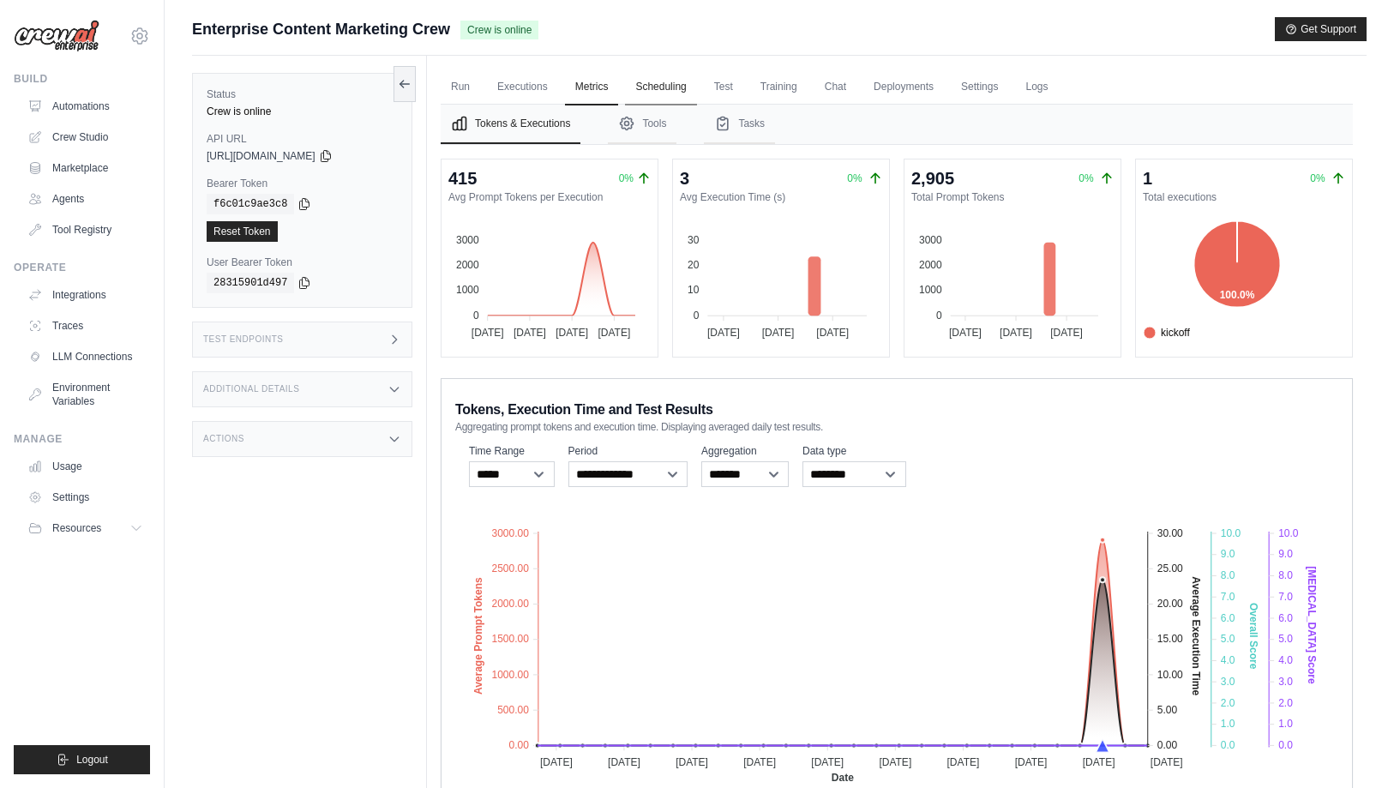
click at [660, 89] on link "Scheduling" at bounding box center [660, 87] width 71 height 36
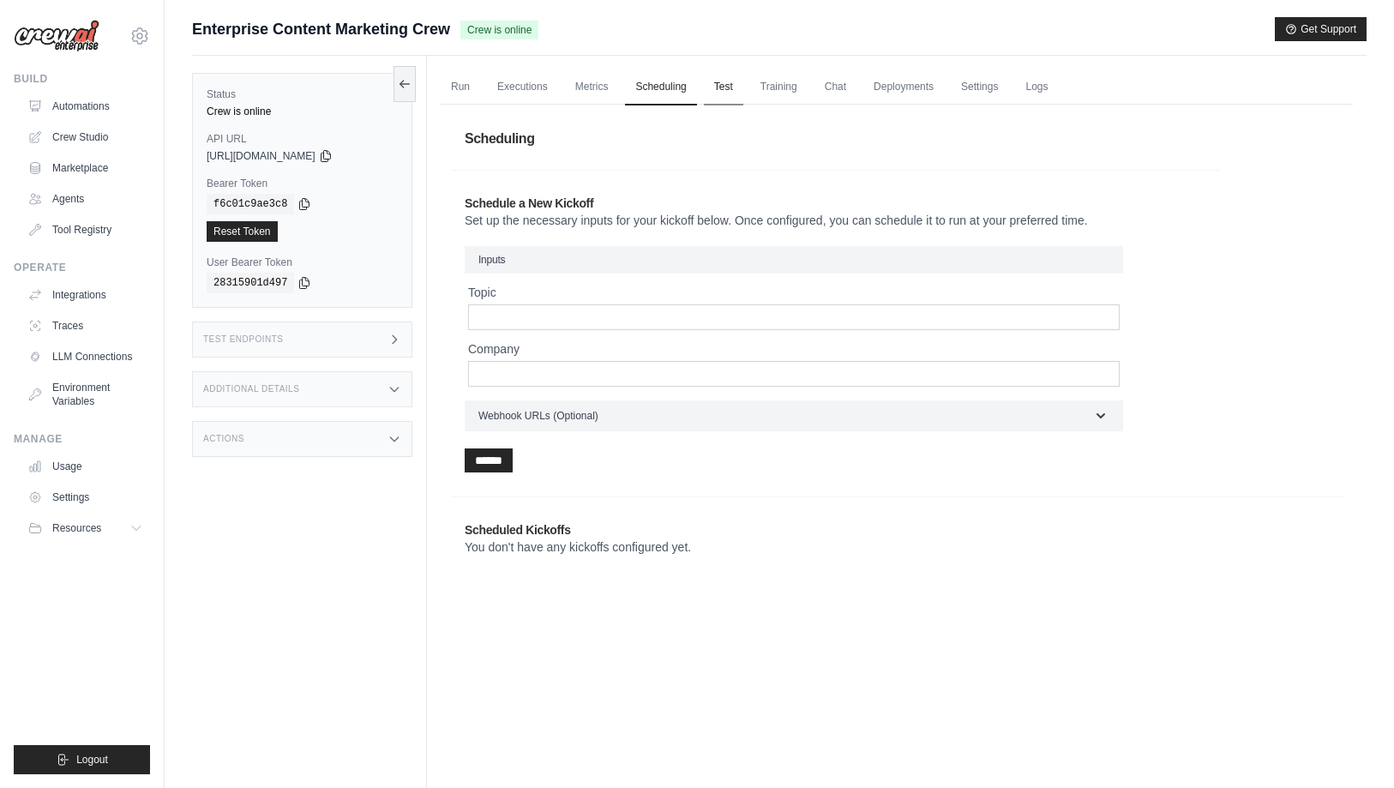
click at [717, 87] on link "Test" at bounding box center [723, 87] width 39 height 36
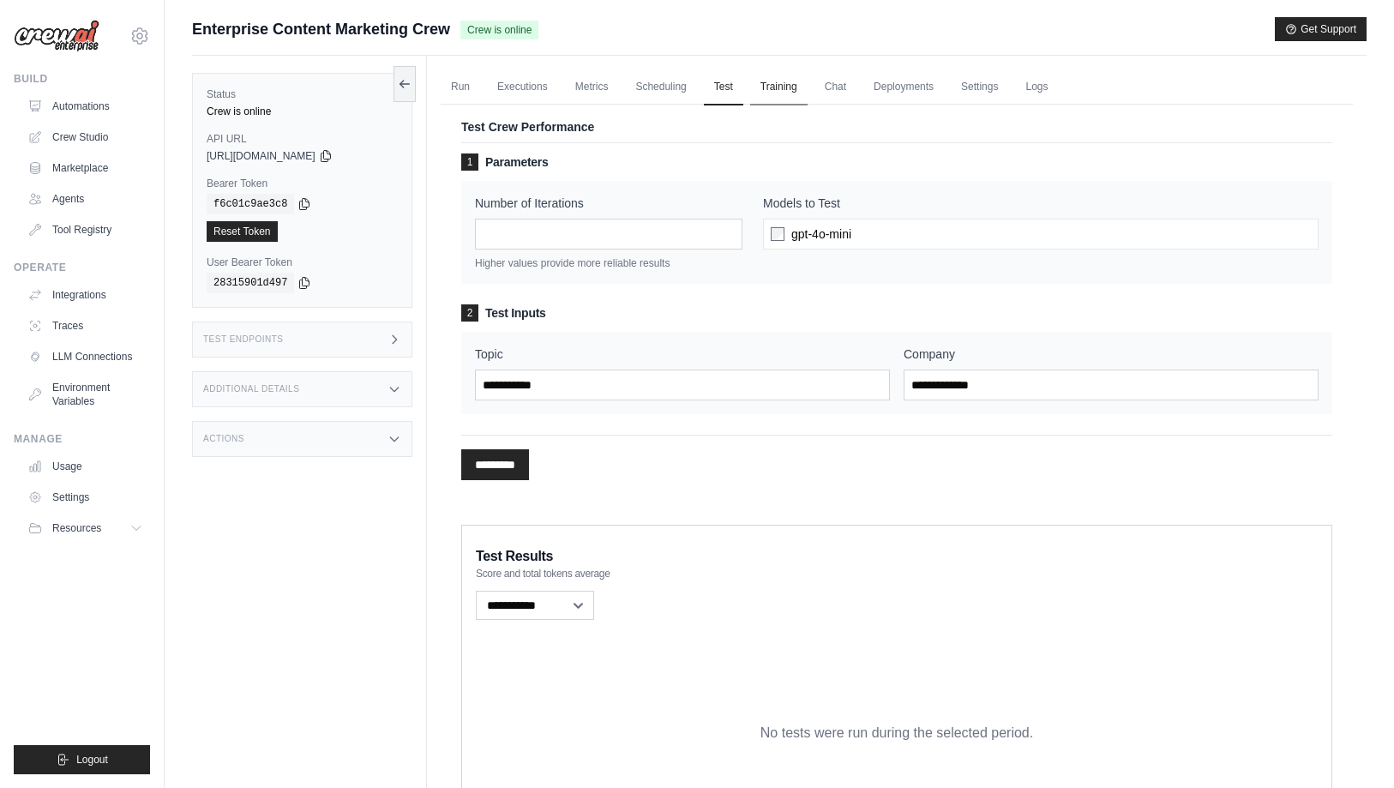
click at [774, 81] on link "Training" at bounding box center [778, 87] width 57 height 36
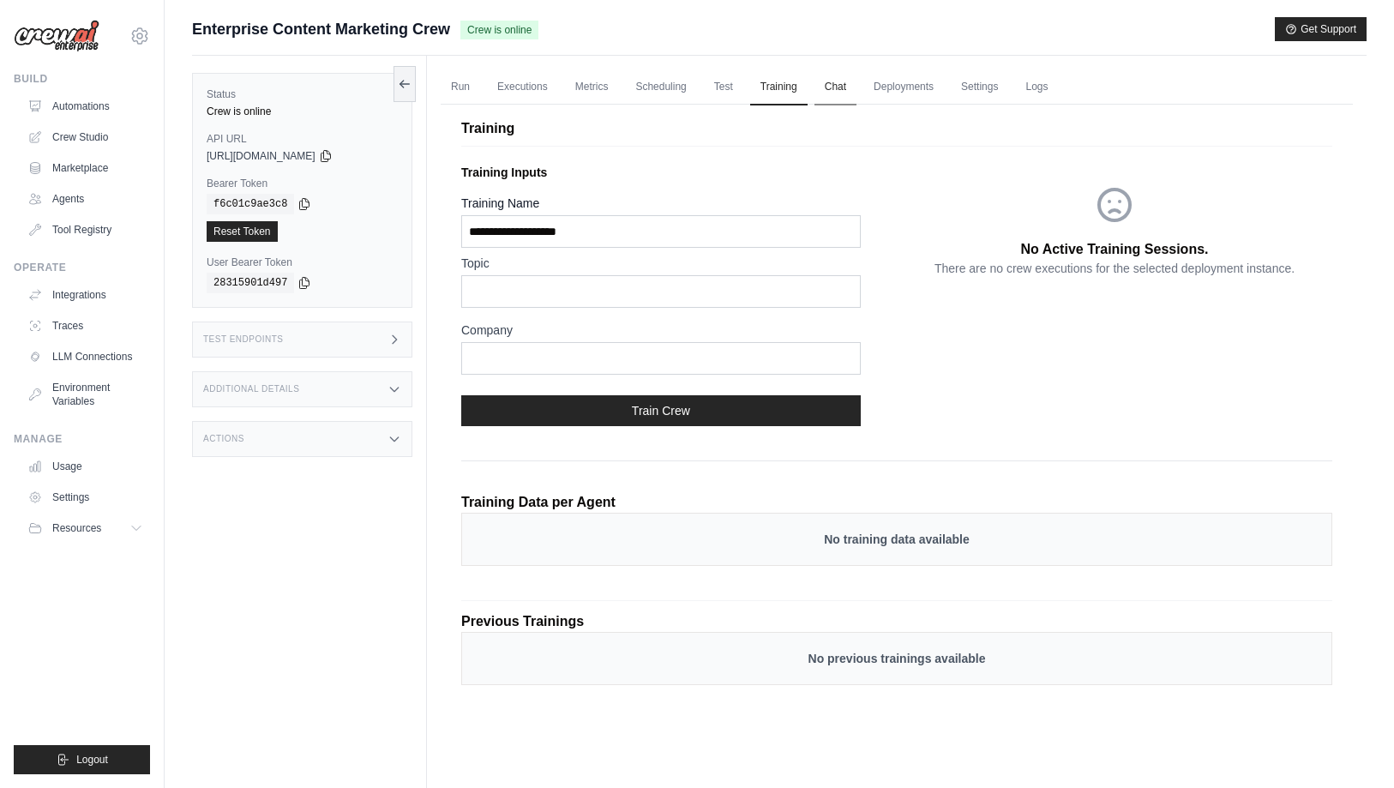
click at [841, 83] on link "Chat" at bounding box center [836, 87] width 42 height 36
click at [898, 86] on link "Deployments" at bounding box center [903, 87] width 81 height 36
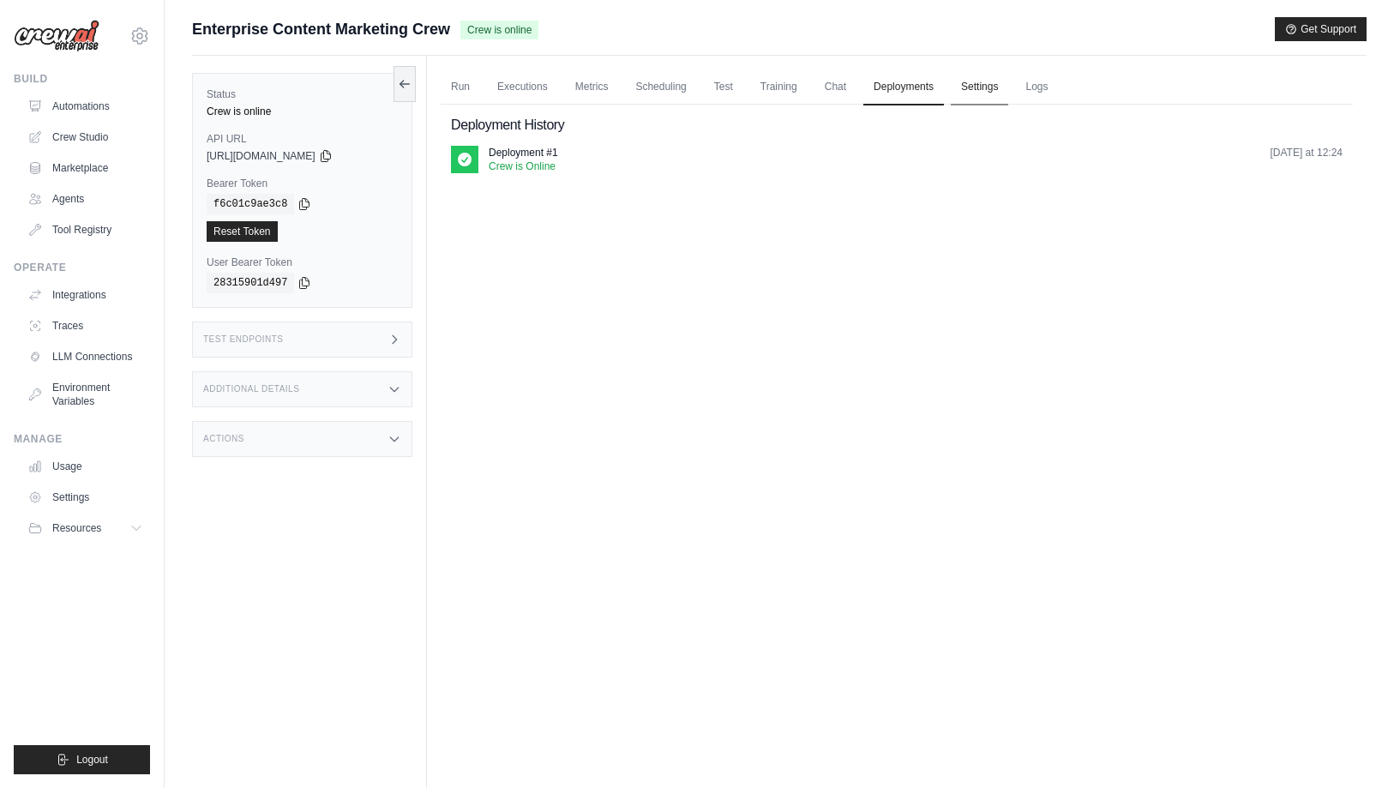
click at [976, 85] on link "Settings" at bounding box center [979, 87] width 57 height 36
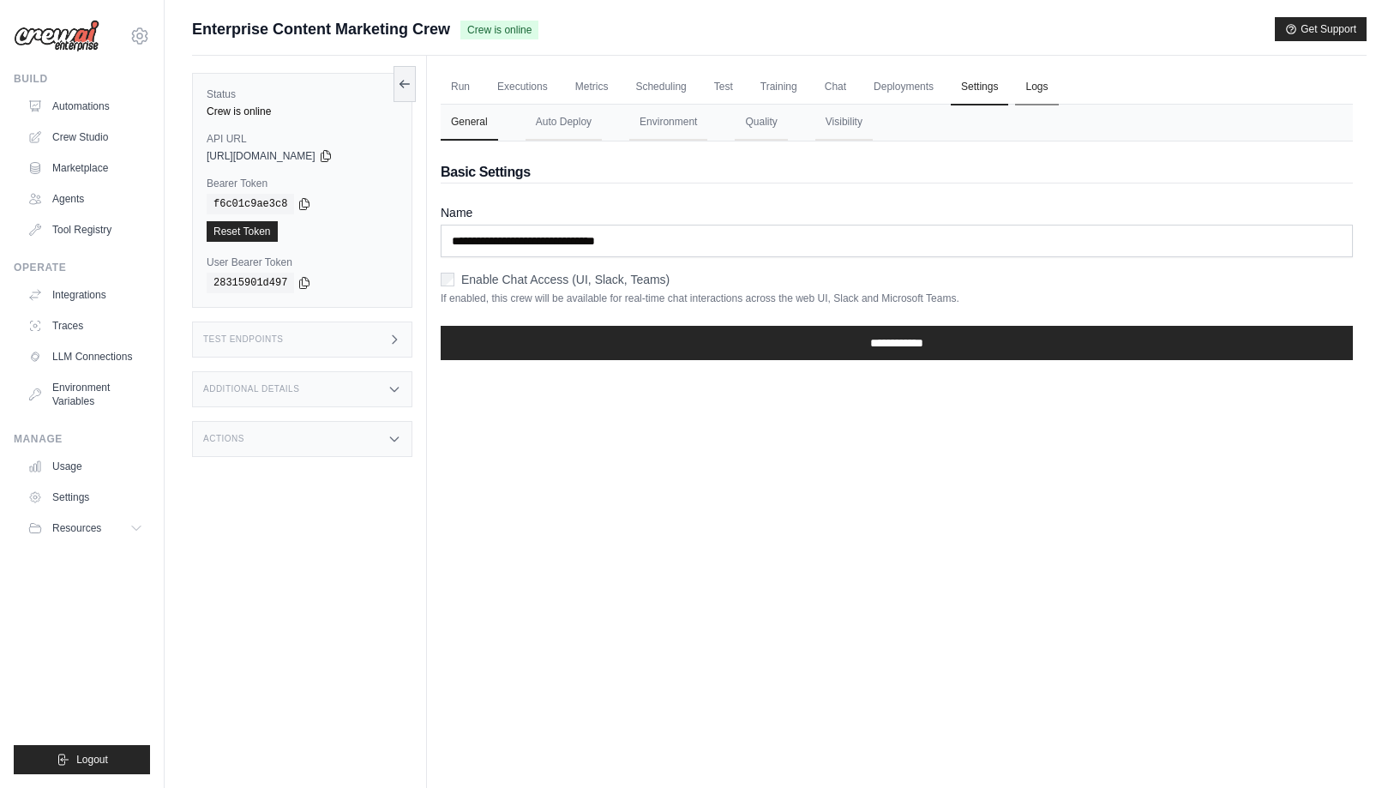
click at [1027, 89] on link "Logs" at bounding box center [1036, 87] width 43 height 36
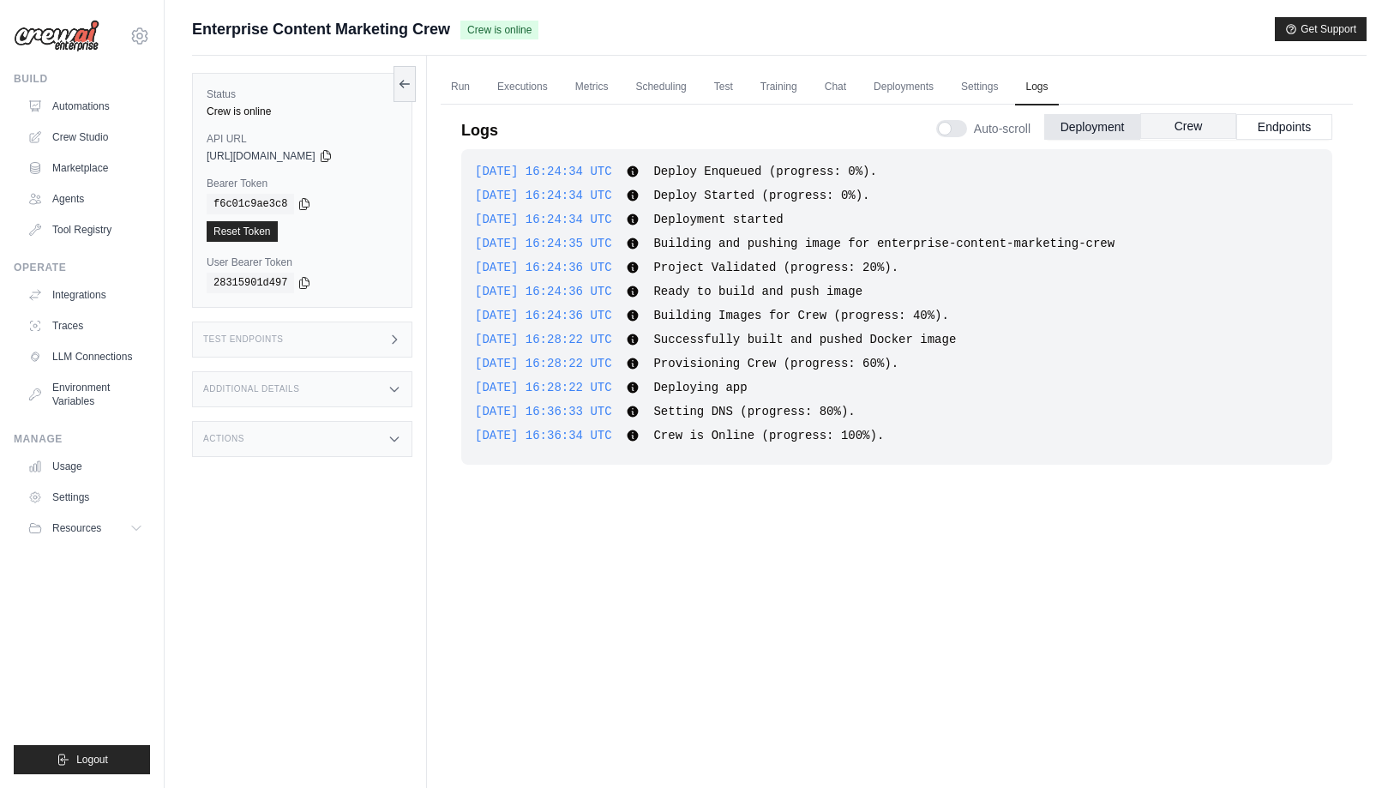
click at [1176, 128] on button "Crew" at bounding box center [1188, 126] width 96 height 26
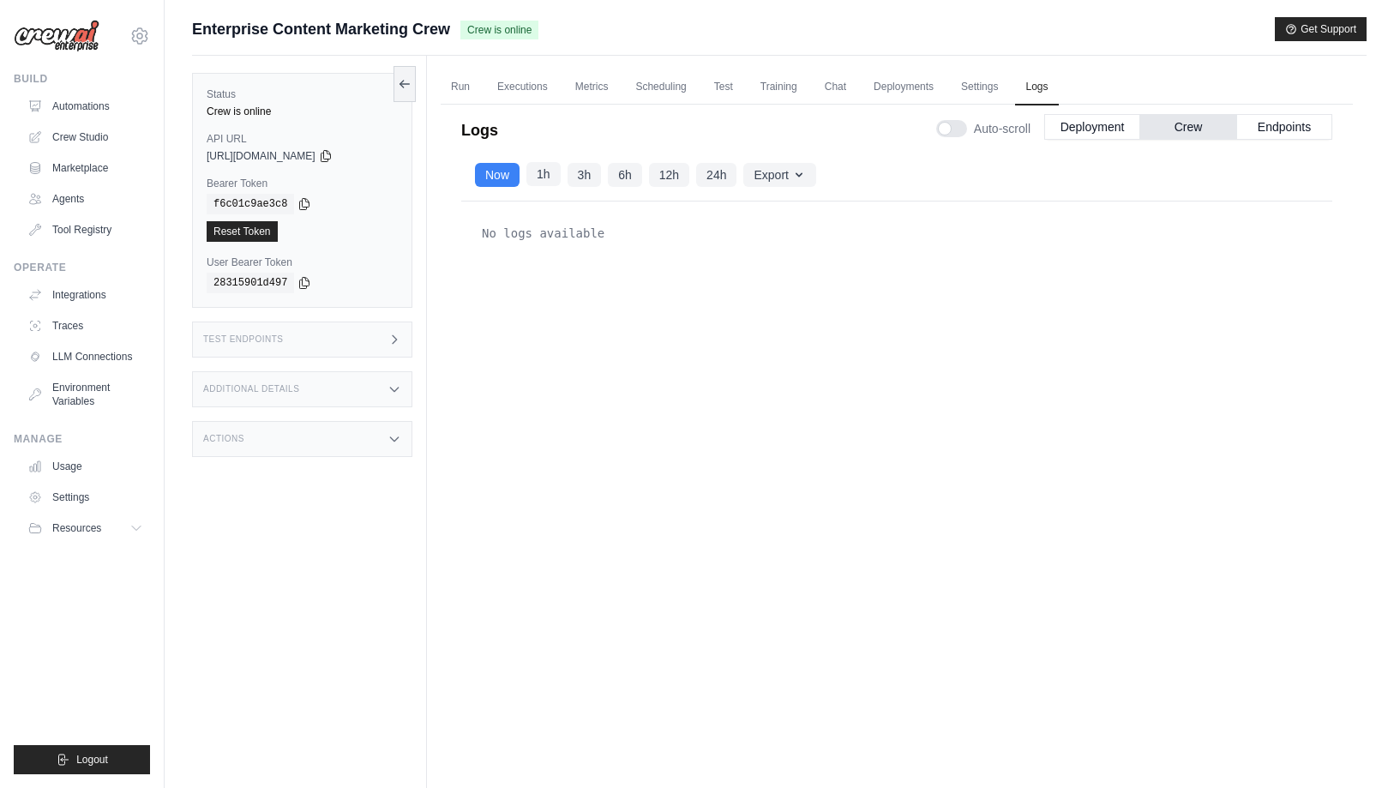
click at [543, 169] on button "1h" at bounding box center [543, 174] width 34 height 24
click at [718, 176] on button "24h" at bounding box center [716, 174] width 40 height 24
click at [674, 180] on button "12h" at bounding box center [669, 174] width 40 height 24
click at [631, 170] on button "6h" at bounding box center [625, 174] width 34 height 24
click at [675, 183] on button "12h" at bounding box center [669, 174] width 40 height 24
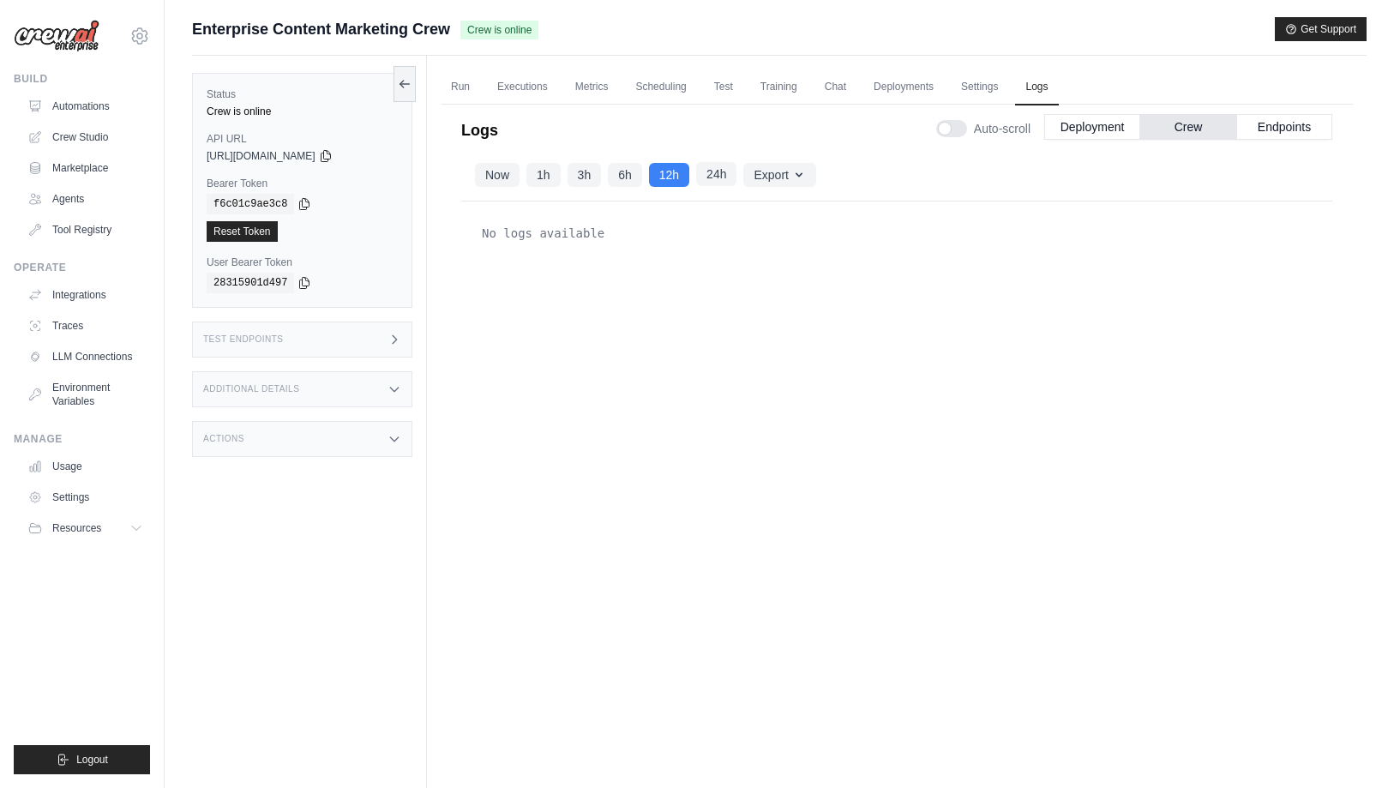
click at [709, 168] on button "24h" at bounding box center [716, 174] width 40 height 24
click at [500, 176] on button "Now" at bounding box center [497, 174] width 45 height 24
click at [837, 299] on div "No logs available" at bounding box center [896, 472] width 871 height 542
click at [1100, 132] on button "Deployment" at bounding box center [1092, 126] width 96 height 26
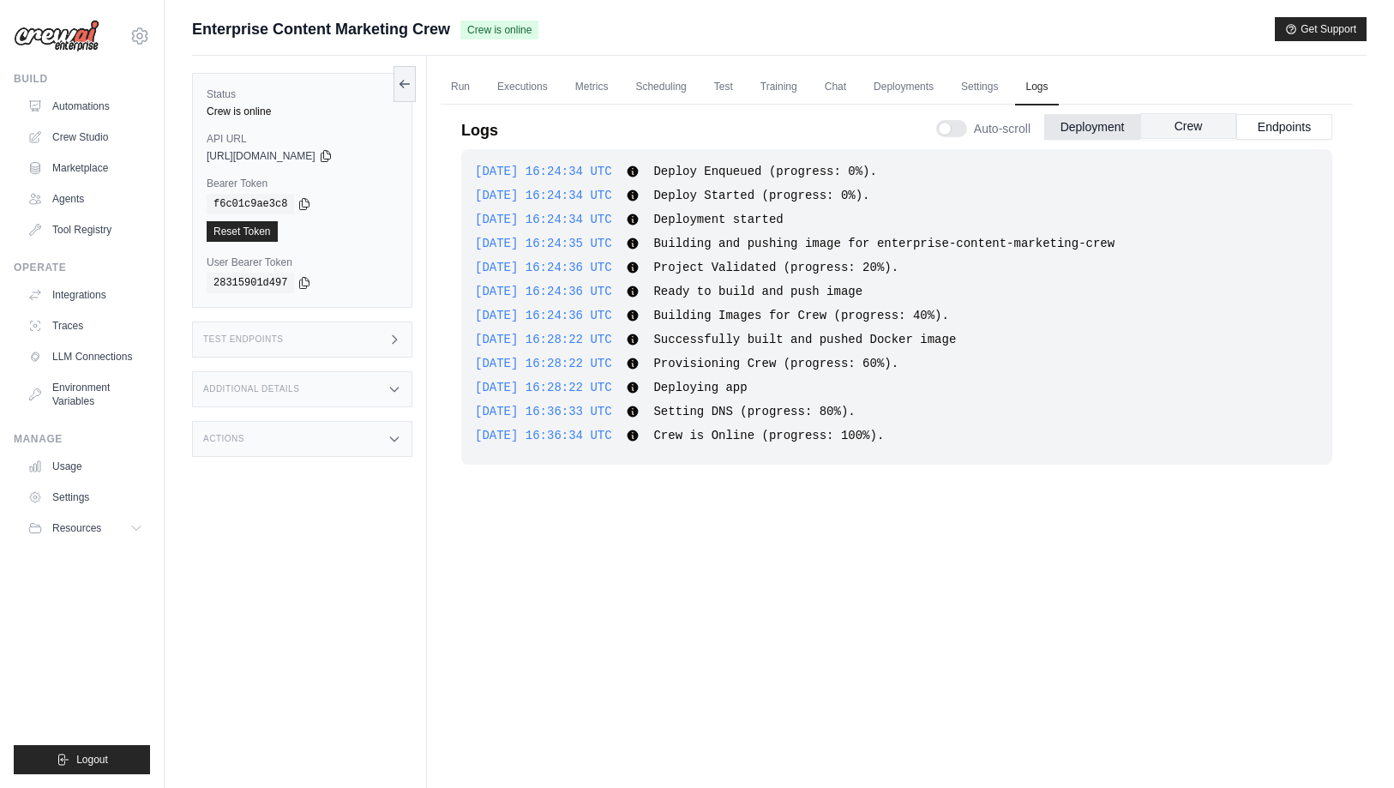
click at [1172, 119] on button "Crew" at bounding box center [1188, 126] width 96 height 26
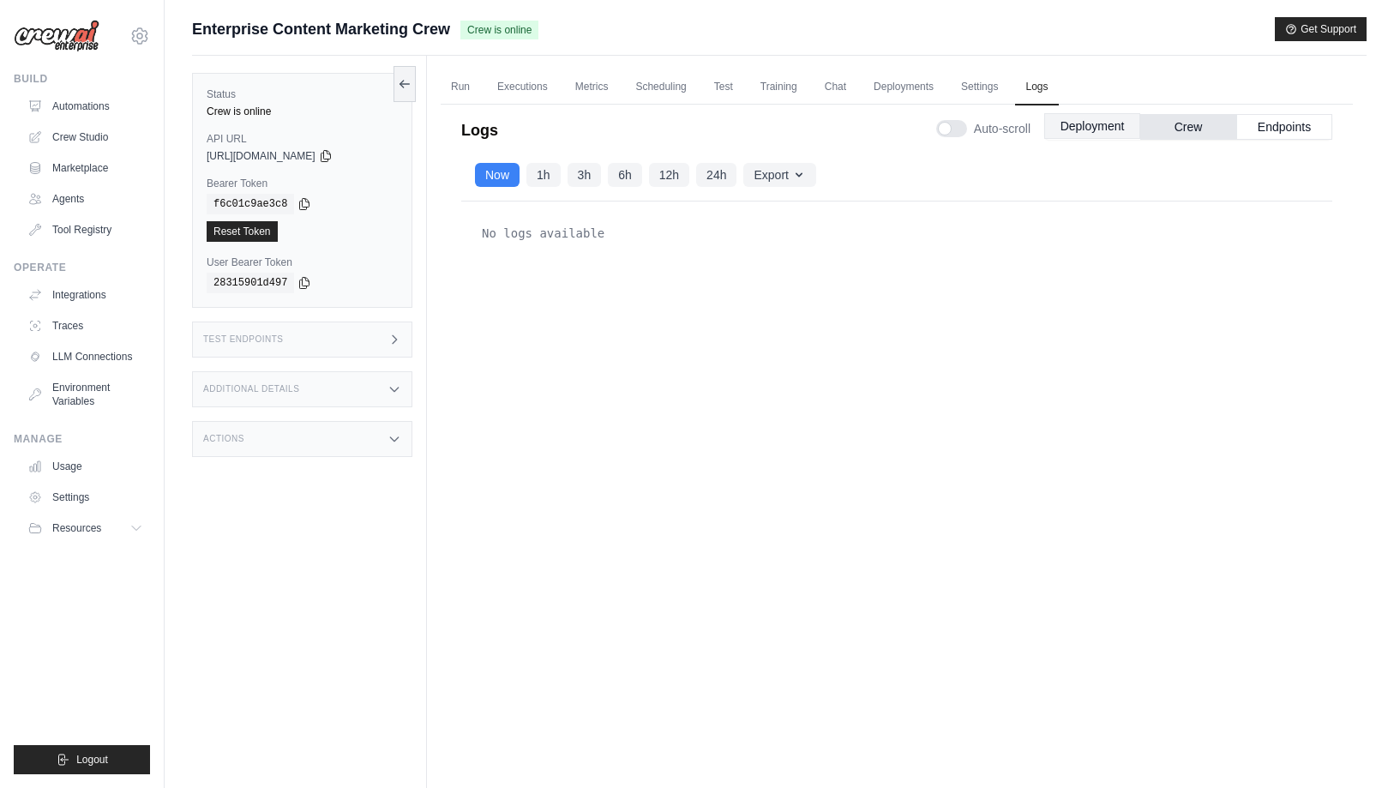
click at [1097, 122] on button "Deployment" at bounding box center [1092, 126] width 96 height 26
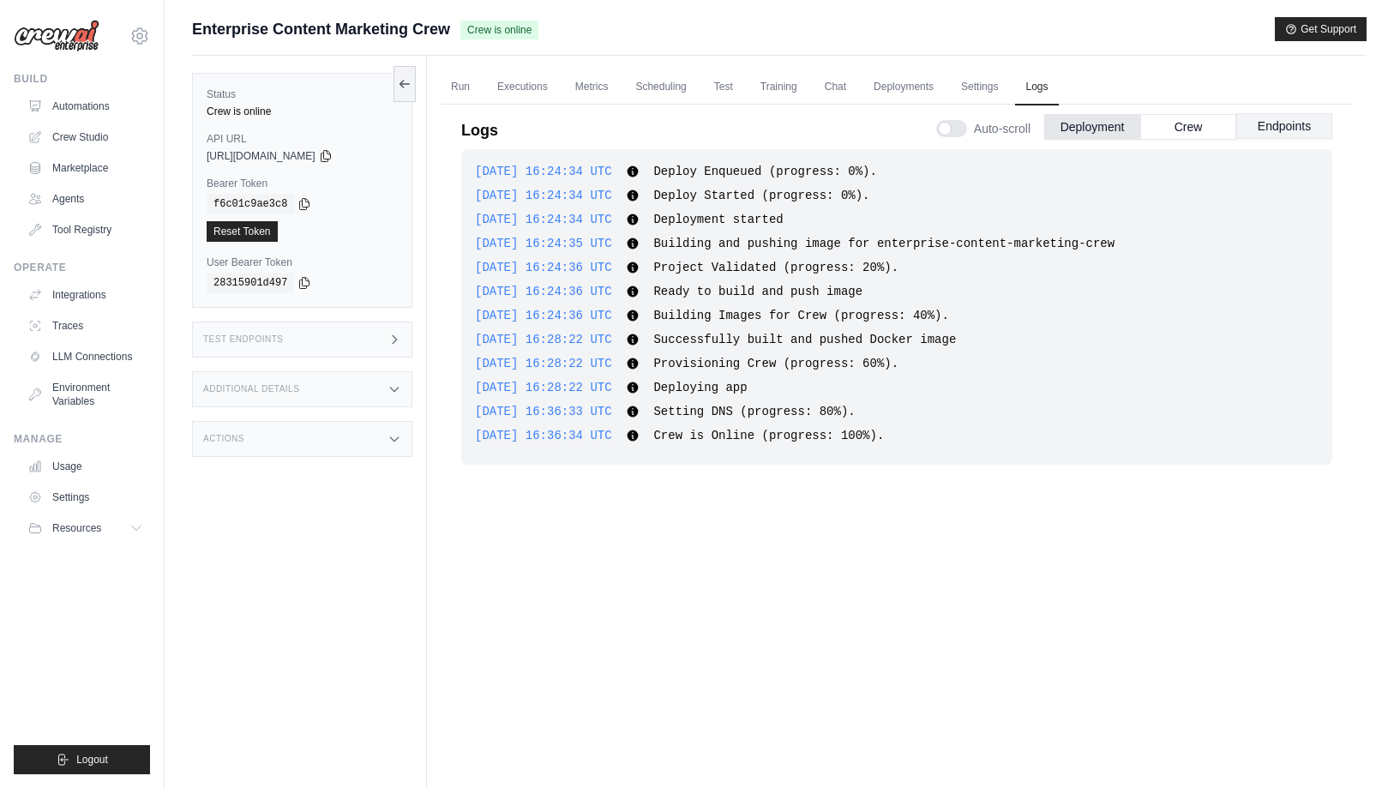
click at [1287, 125] on button "Endpoints" at bounding box center [1284, 126] width 96 height 26
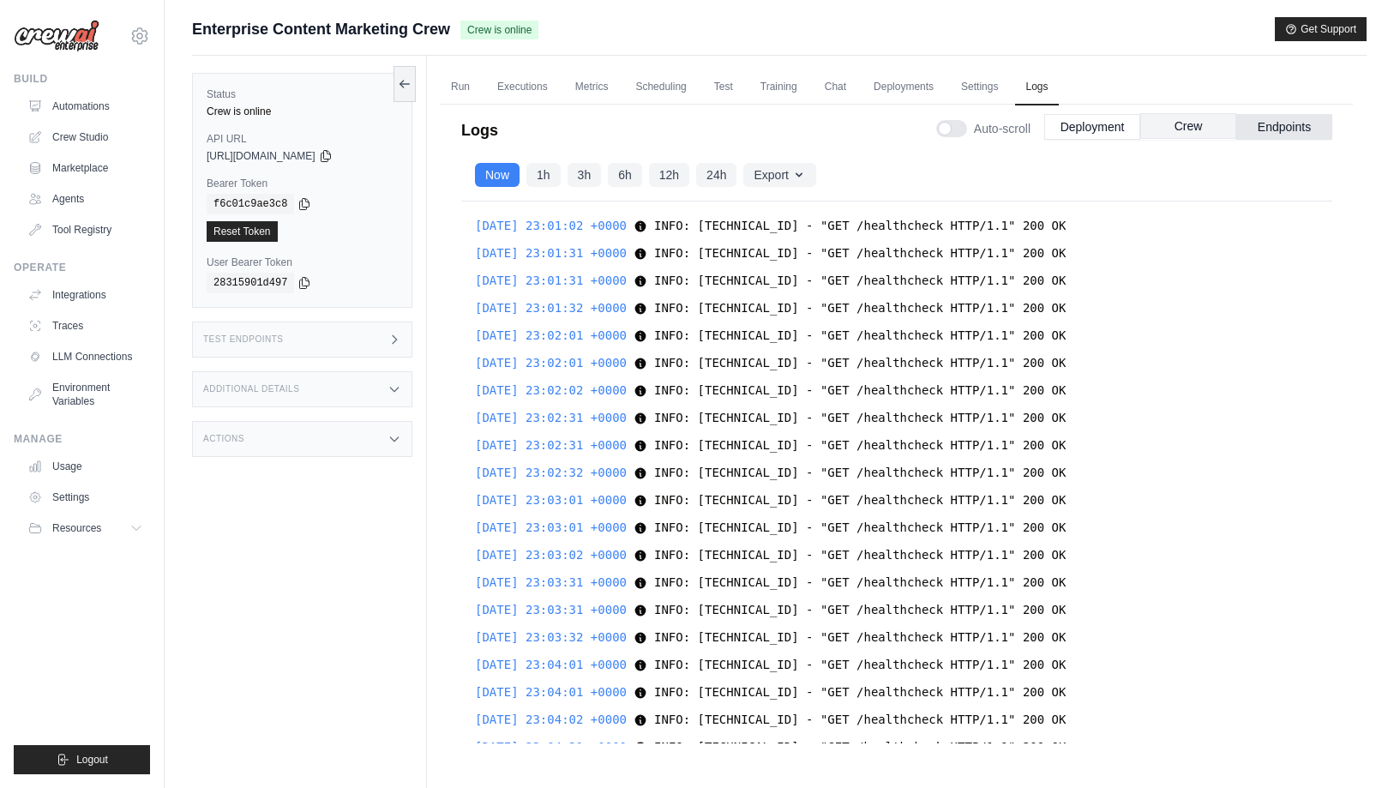
click at [1195, 52] on div "Submit a support request Describe your issue or question * Please be specific a…" at bounding box center [779, 36] width 1175 height 39
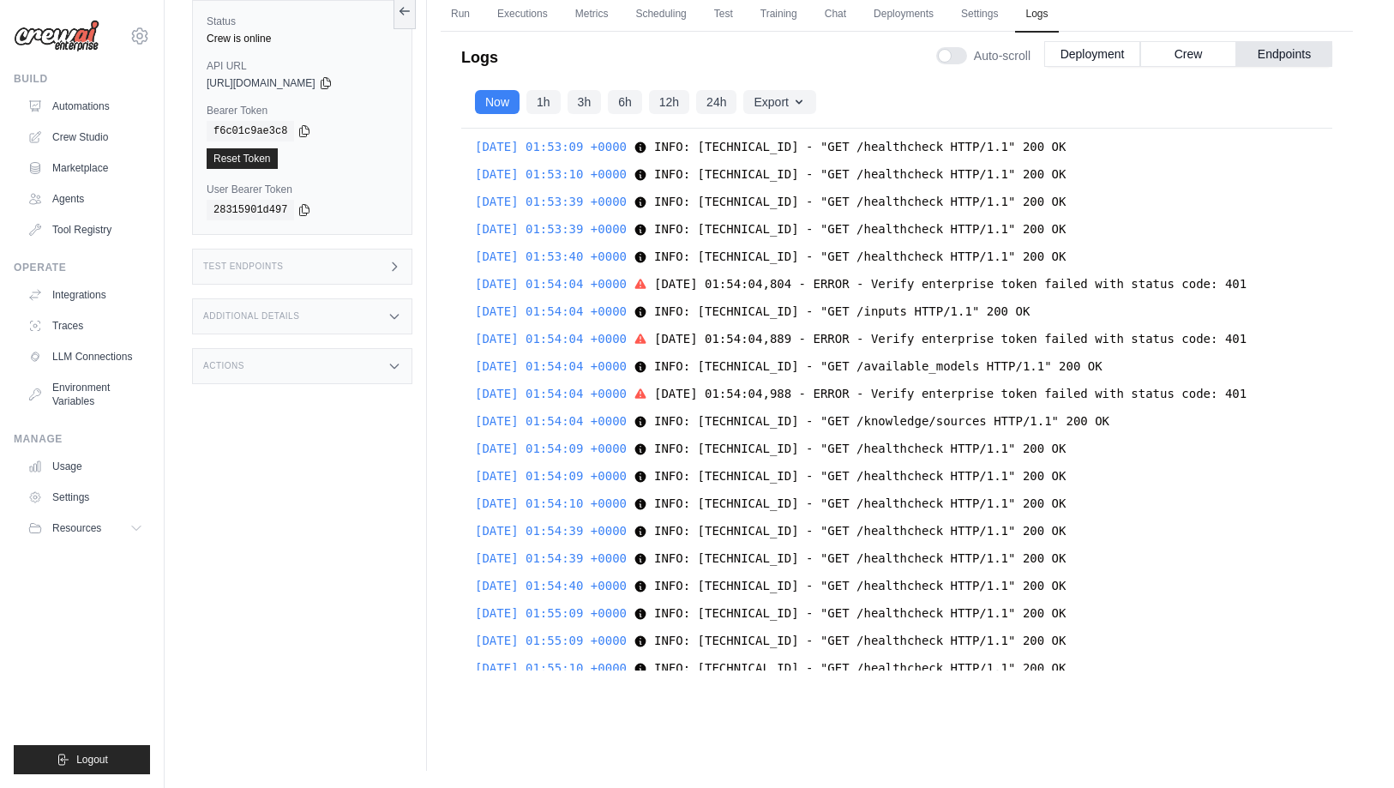
scroll to position [29311, 0]
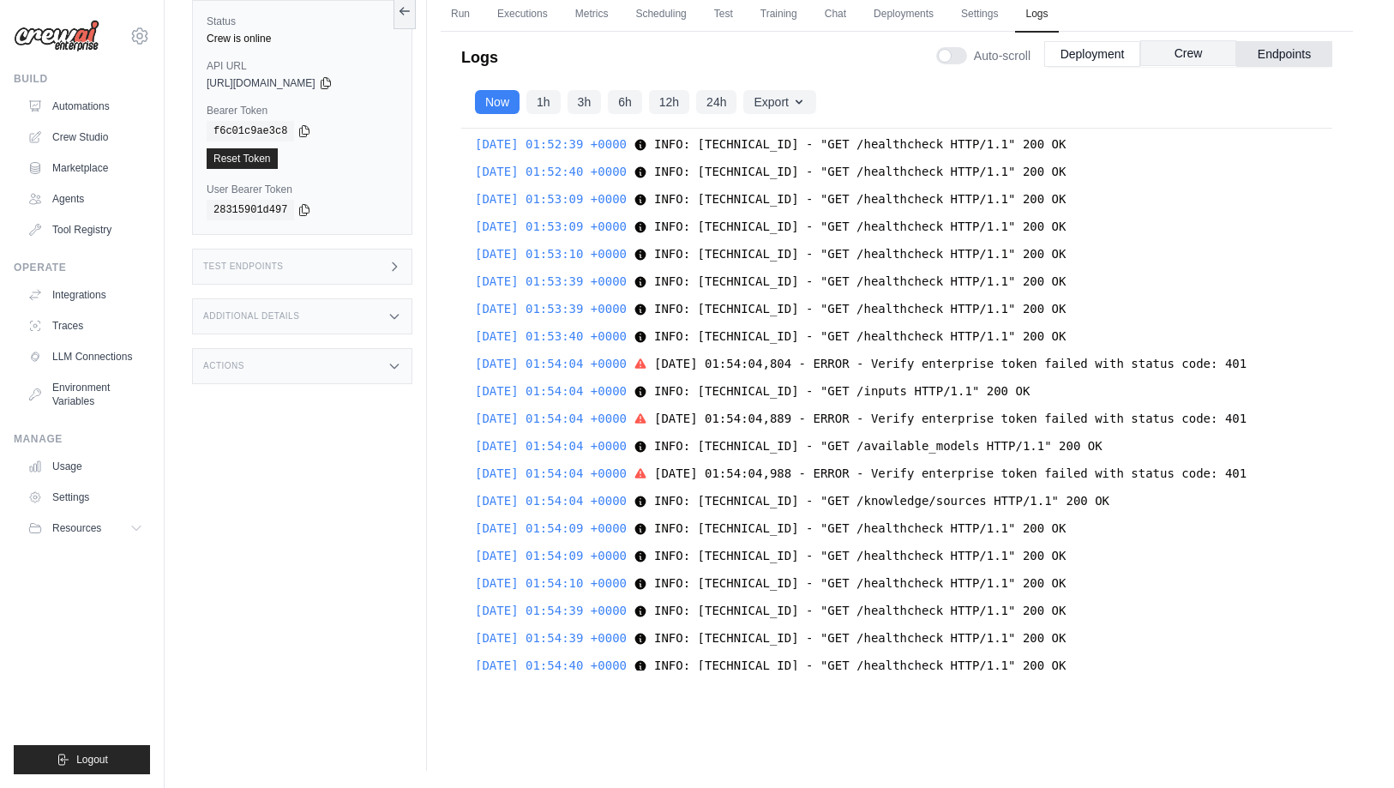
click at [1181, 56] on button "Crew" at bounding box center [1188, 53] width 96 height 26
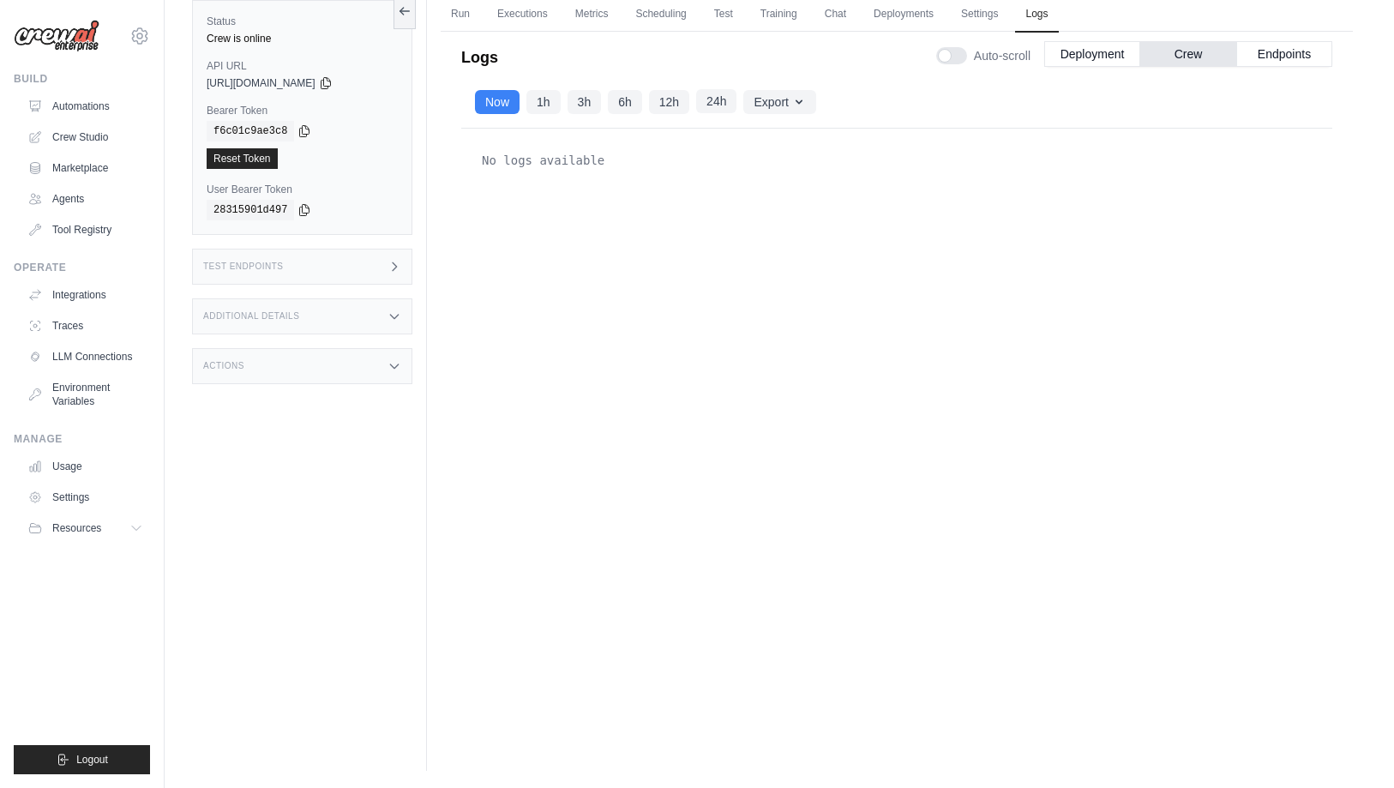
click at [717, 109] on button "24h" at bounding box center [716, 101] width 40 height 24
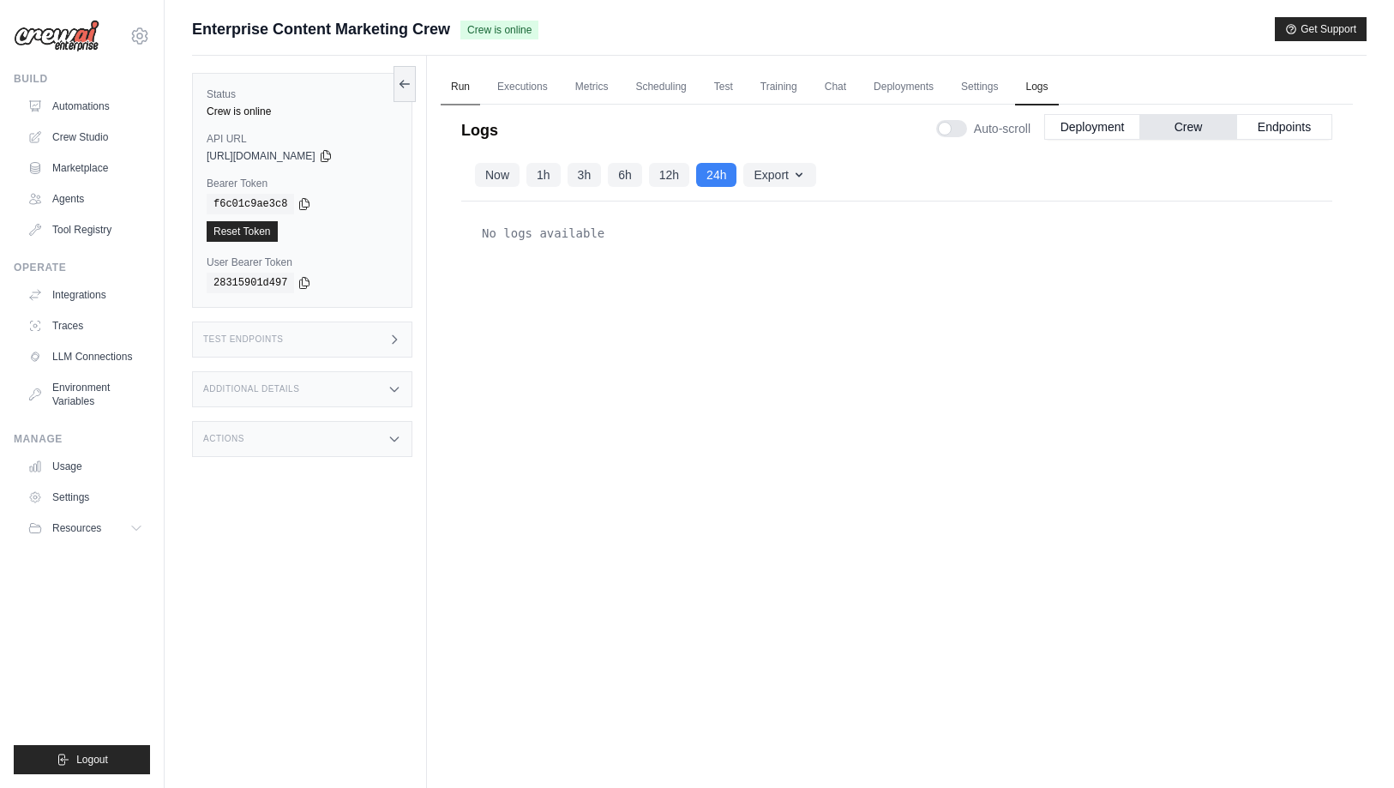
click at [456, 90] on link "Run" at bounding box center [460, 87] width 39 height 36
